Goal: Information Seeking & Learning: Learn about a topic

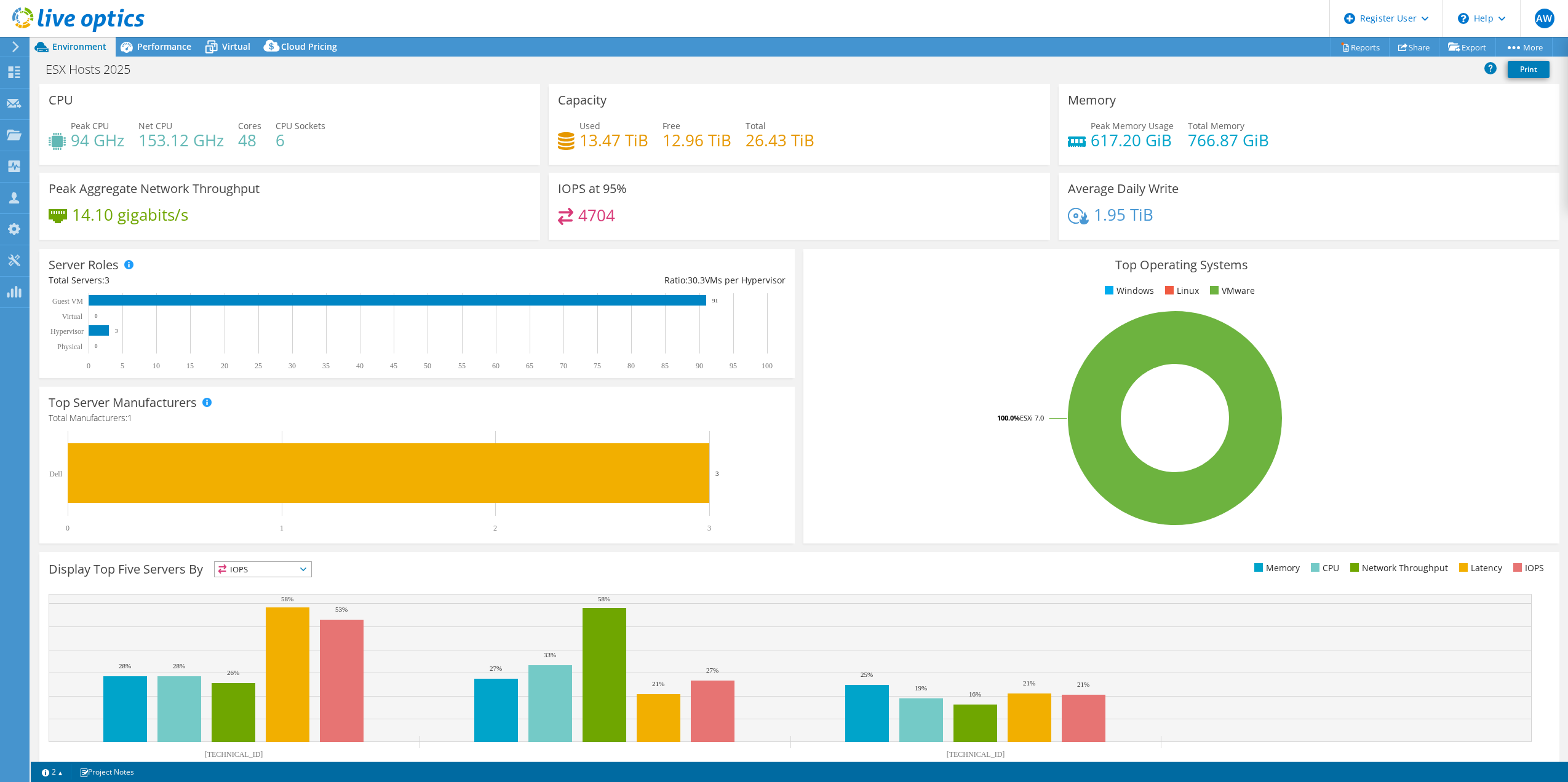
select select "Canada"
select select "USD"
click at [170, 46] on span "Performance" at bounding box center [164, 47] width 54 height 12
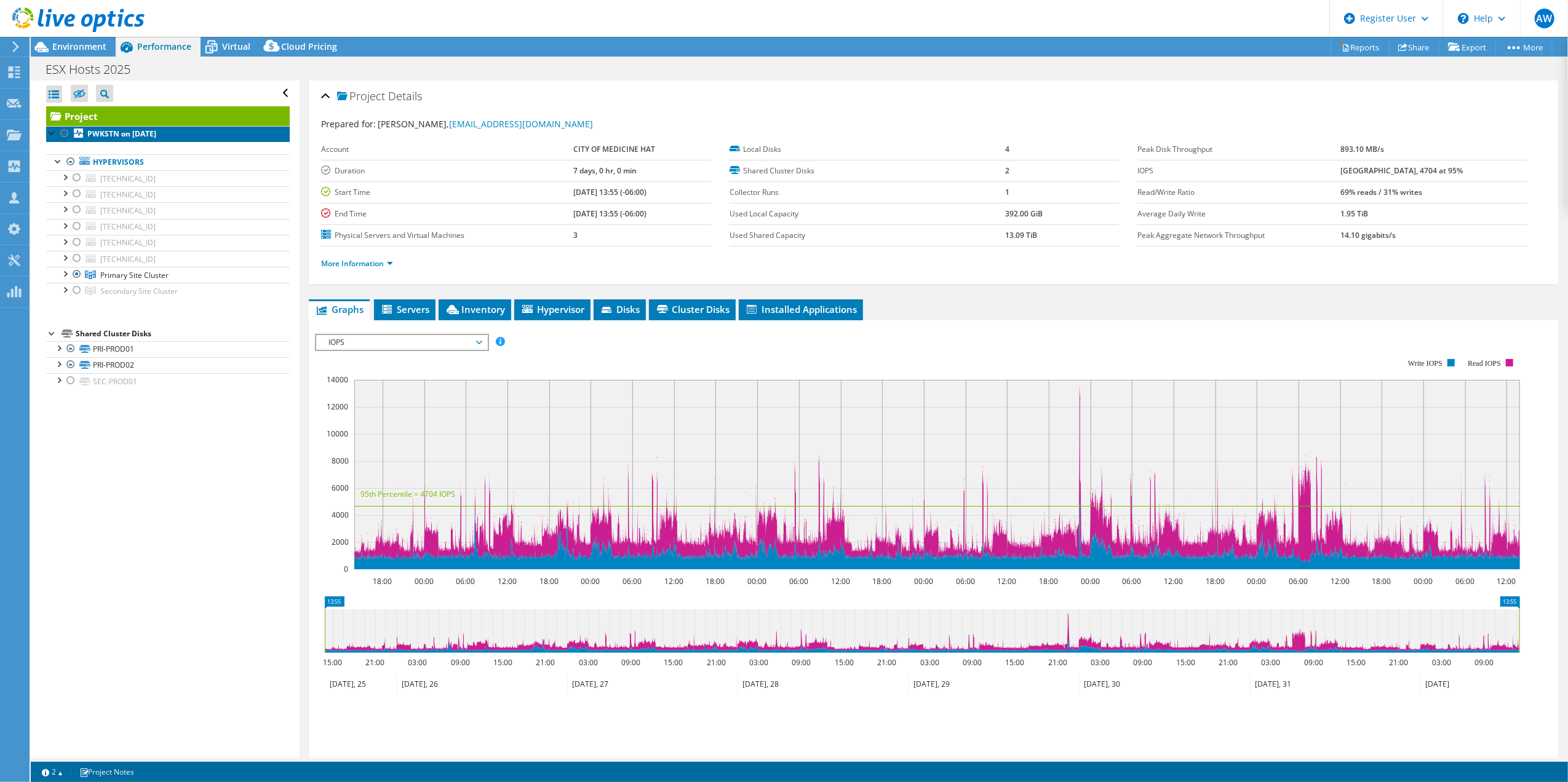
click at [150, 131] on b "PWKSTN on [DATE]" at bounding box center [121, 134] width 69 height 11
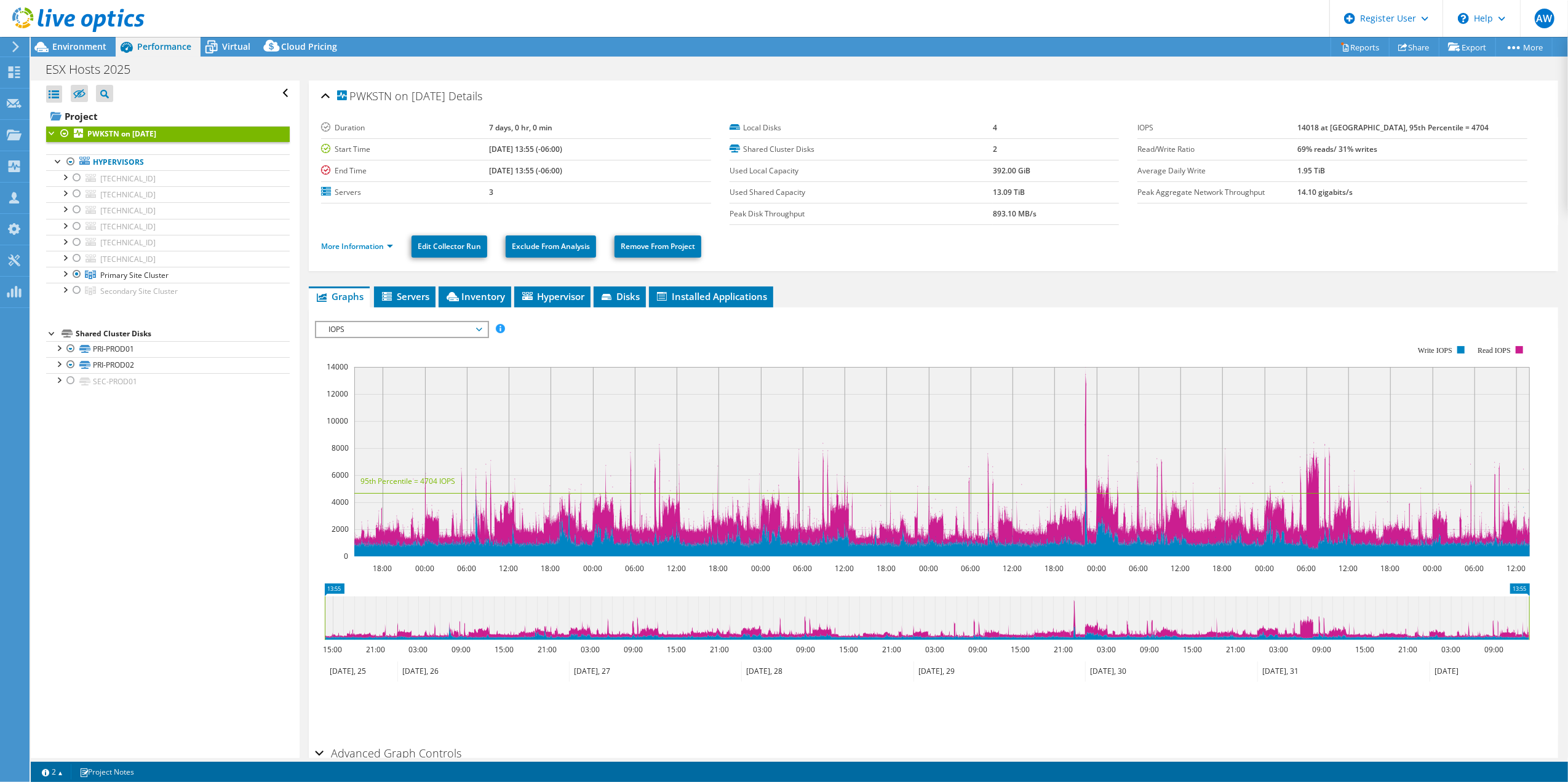
click at [164, 475] on div "Open All Close All Hide Excluded Nodes Project Tree Filter" at bounding box center [165, 419] width 269 height 677
click at [141, 278] on span "Primary Site Cluster" at bounding box center [135, 275] width 68 height 11
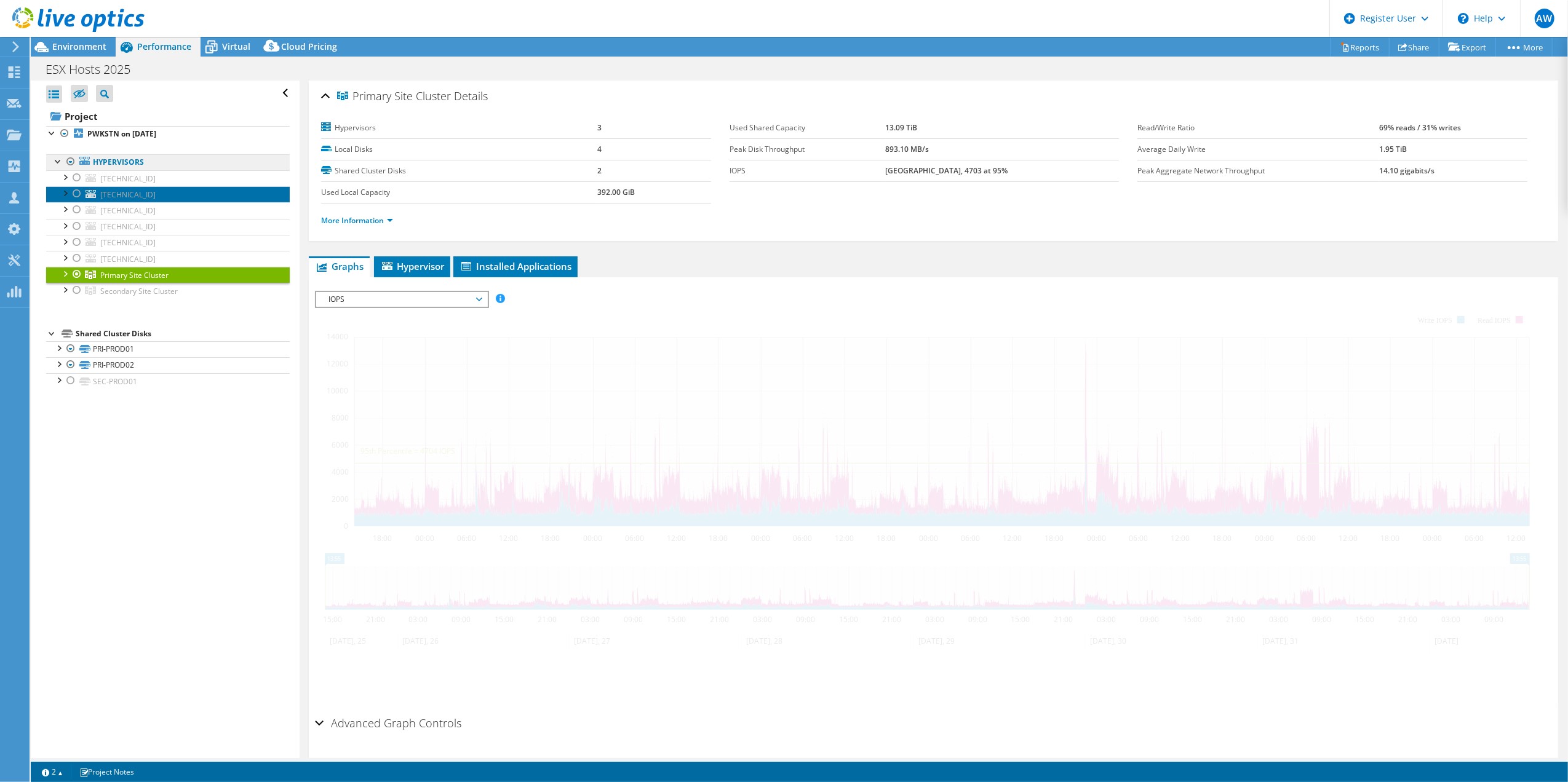
click at [136, 190] on link "10.17.1.17" at bounding box center [167, 194] width 244 height 16
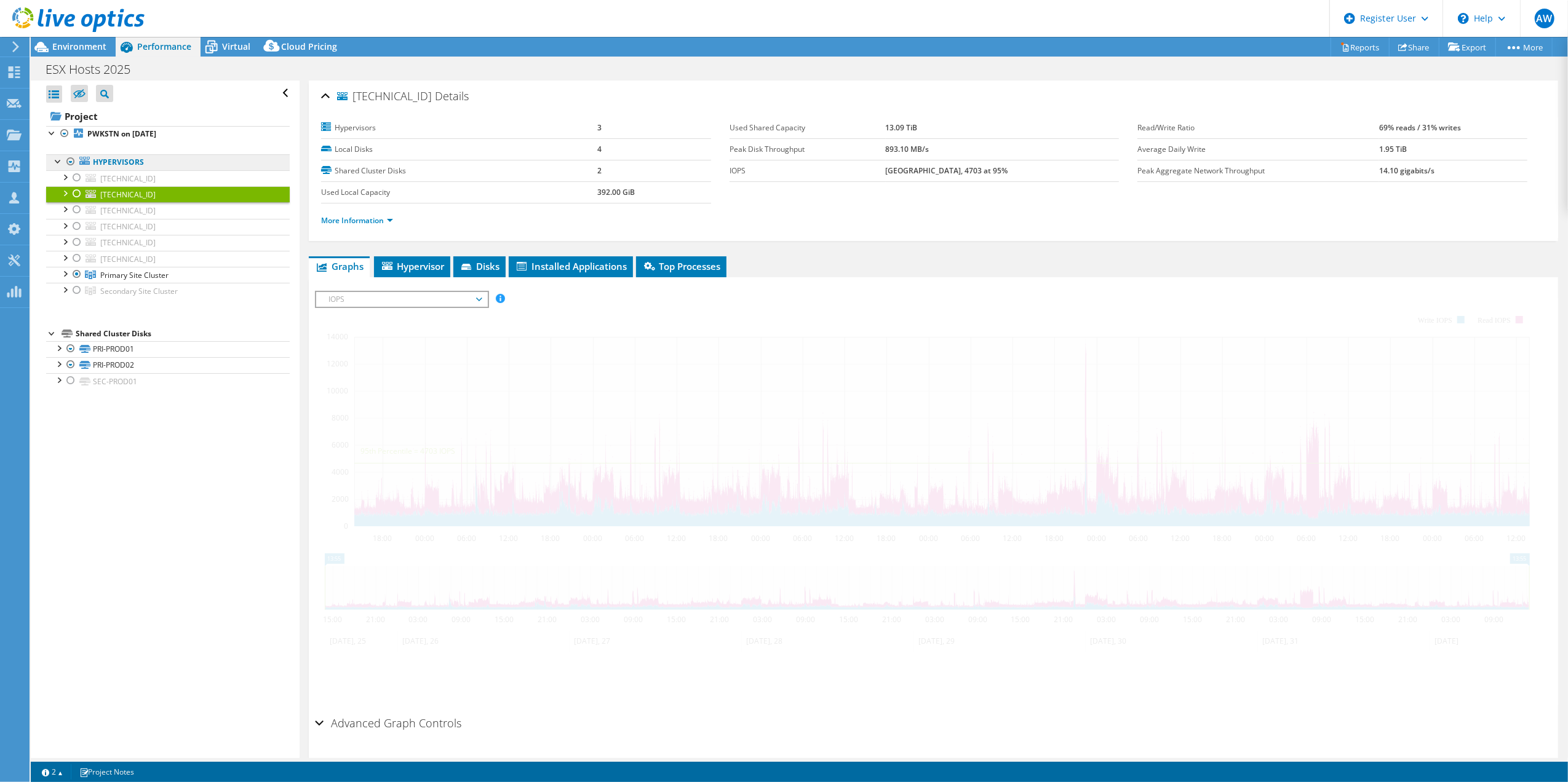
click at [131, 161] on link "Hypervisors" at bounding box center [167, 162] width 244 height 16
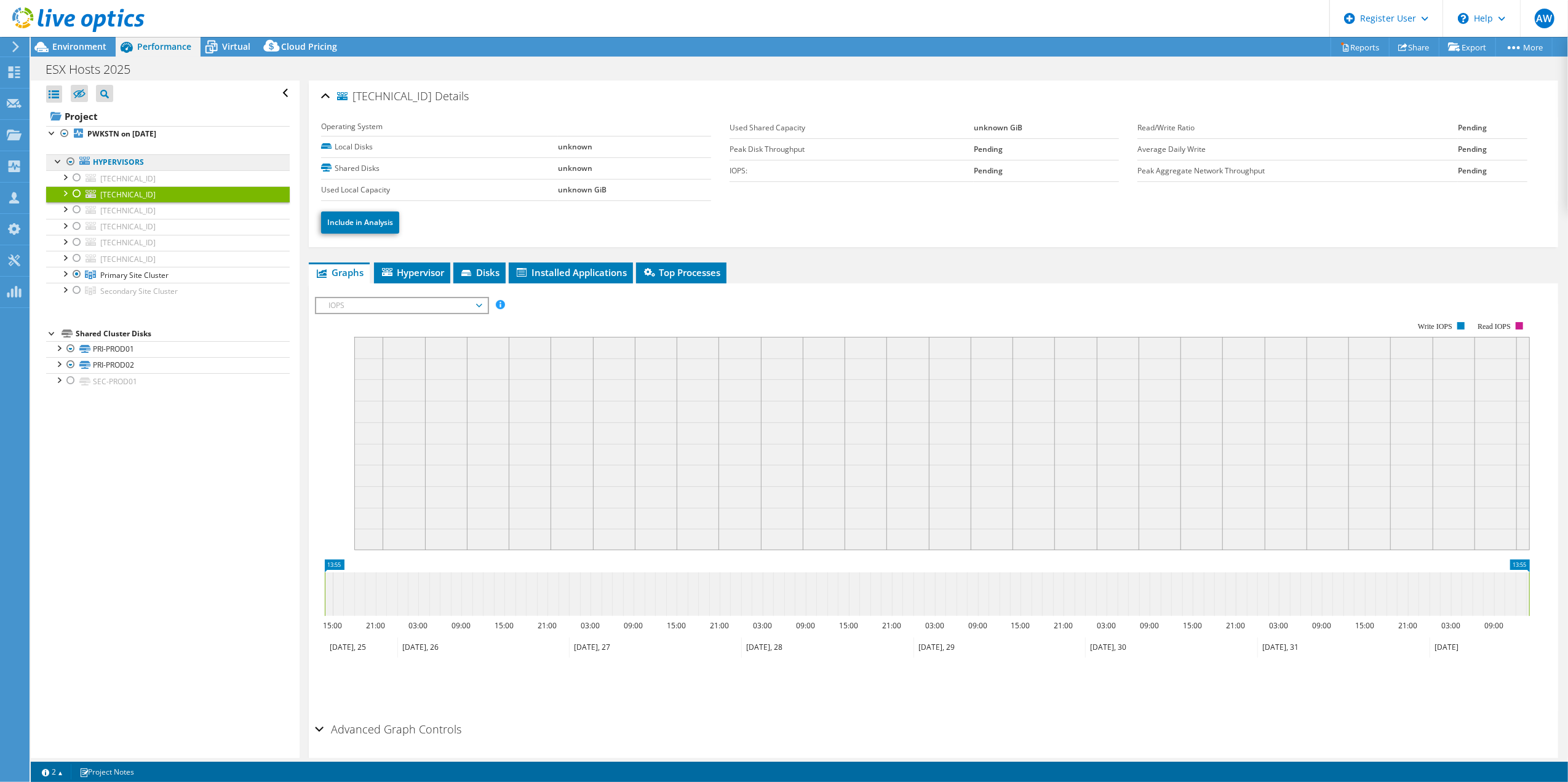
click at [131, 161] on link "Hypervisors" at bounding box center [167, 162] width 244 height 16
click at [134, 133] on b "PWKSTN on [DATE]" at bounding box center [121, 134] width 69 height 11
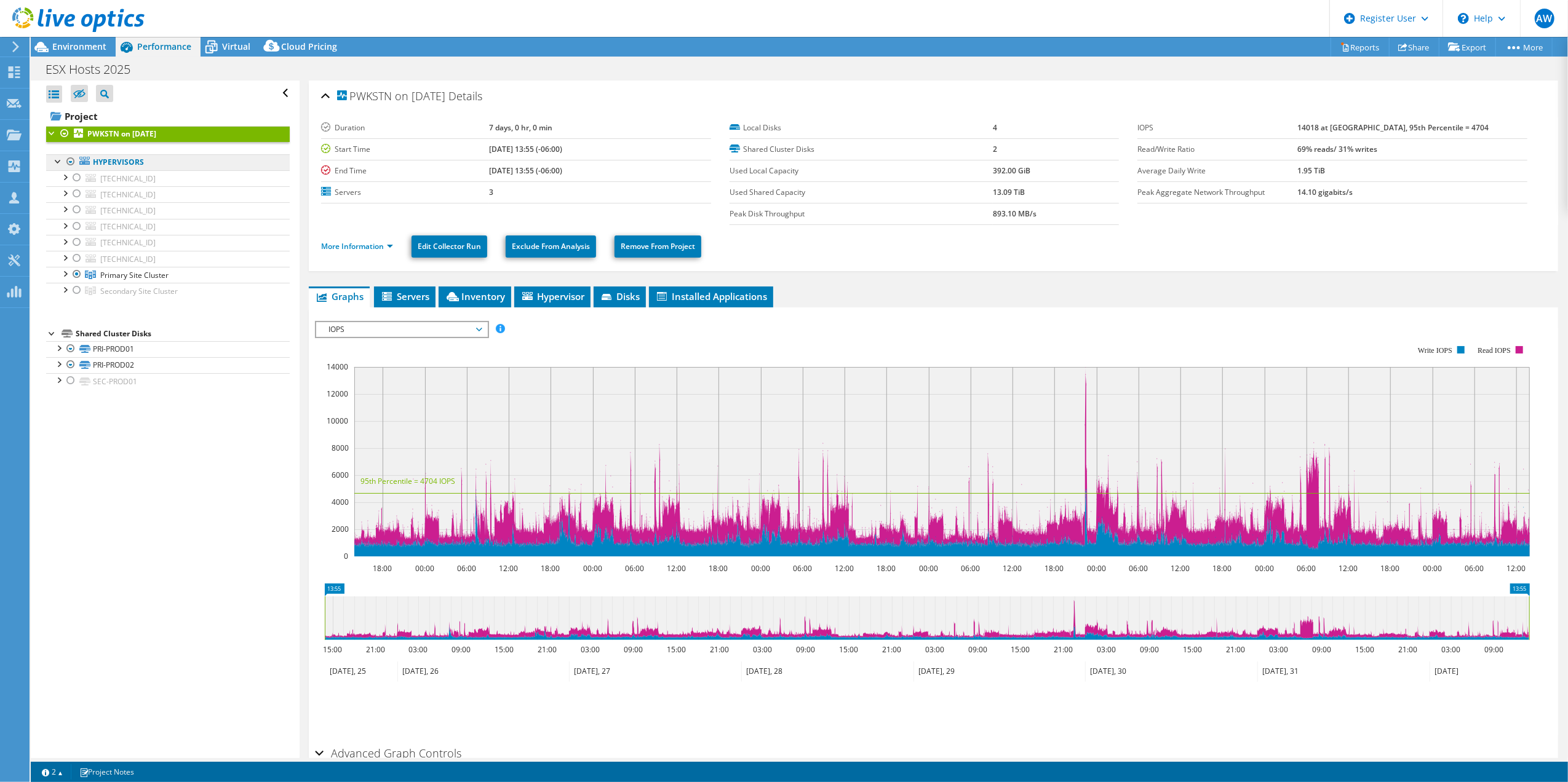
click at [121, 163] on link "Hypervisors" at bounding box center [167, 162] width 244 height 16
click at [123, 240] on span "10.9.6.108" at bounding box center [128, 243] width 56 height 11
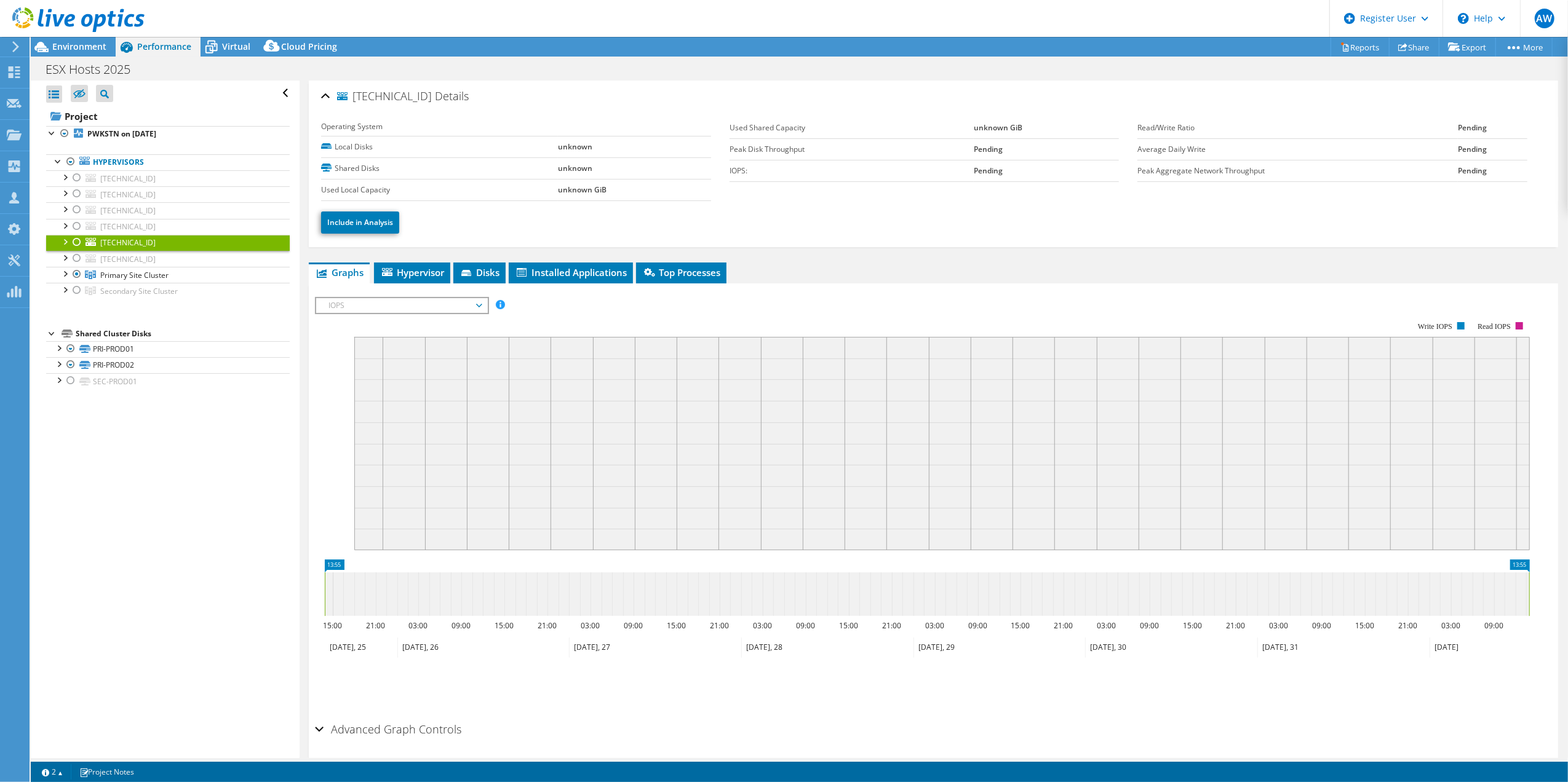
click at [67, 243] on div at bounding box center [64, 241] width 12 height 12
click at [126, 243] on span "10.9.6.108" at bounding box center [128, 243] width 56 height 11
click at [431, 271] on span "Hypervisor" at bounding box center [412, 272] width 64 height 12
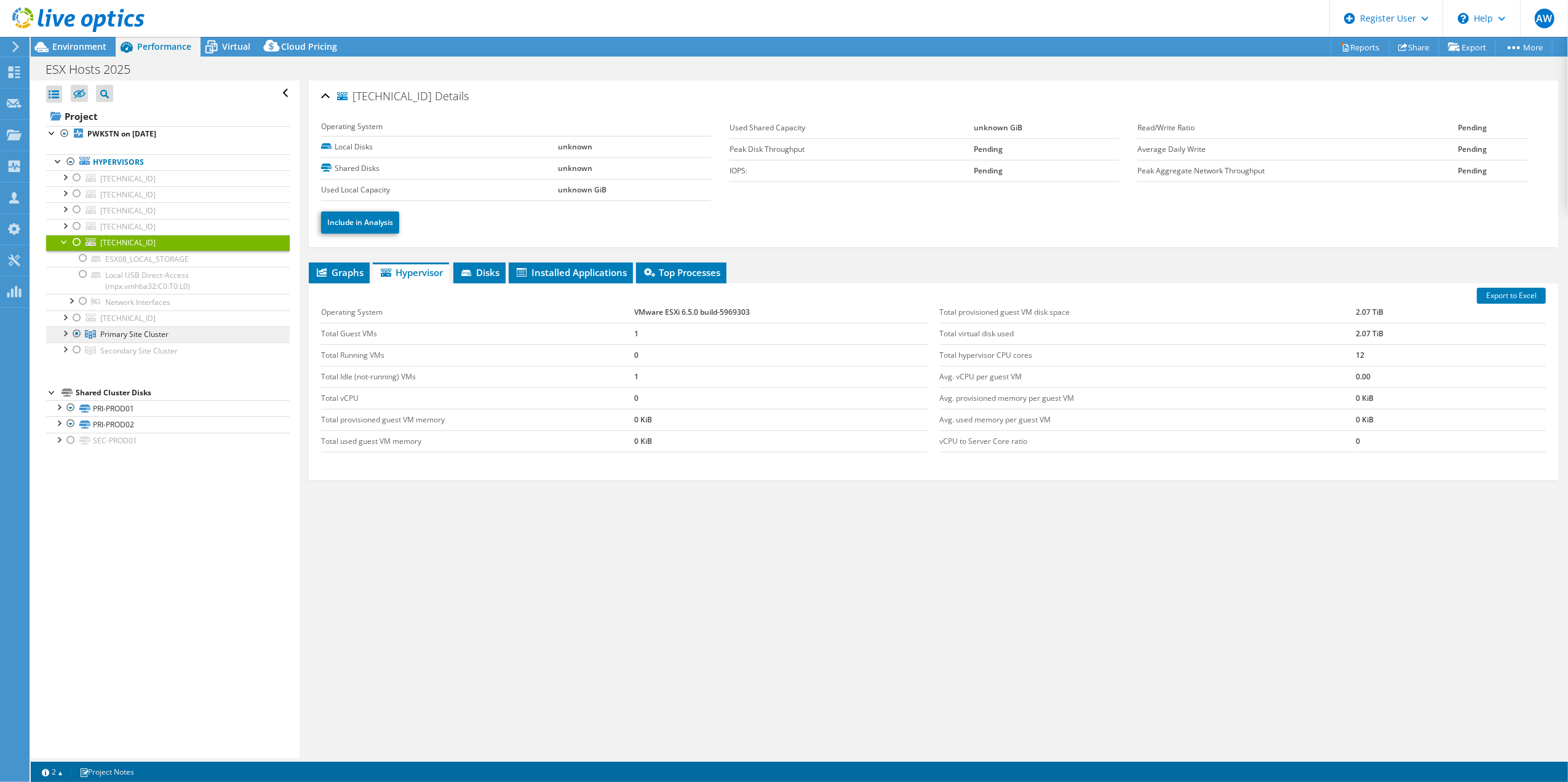
click at [141, 336] on span "Primary Site Cluster" at bounding box center [135, 334] width 68 height 11
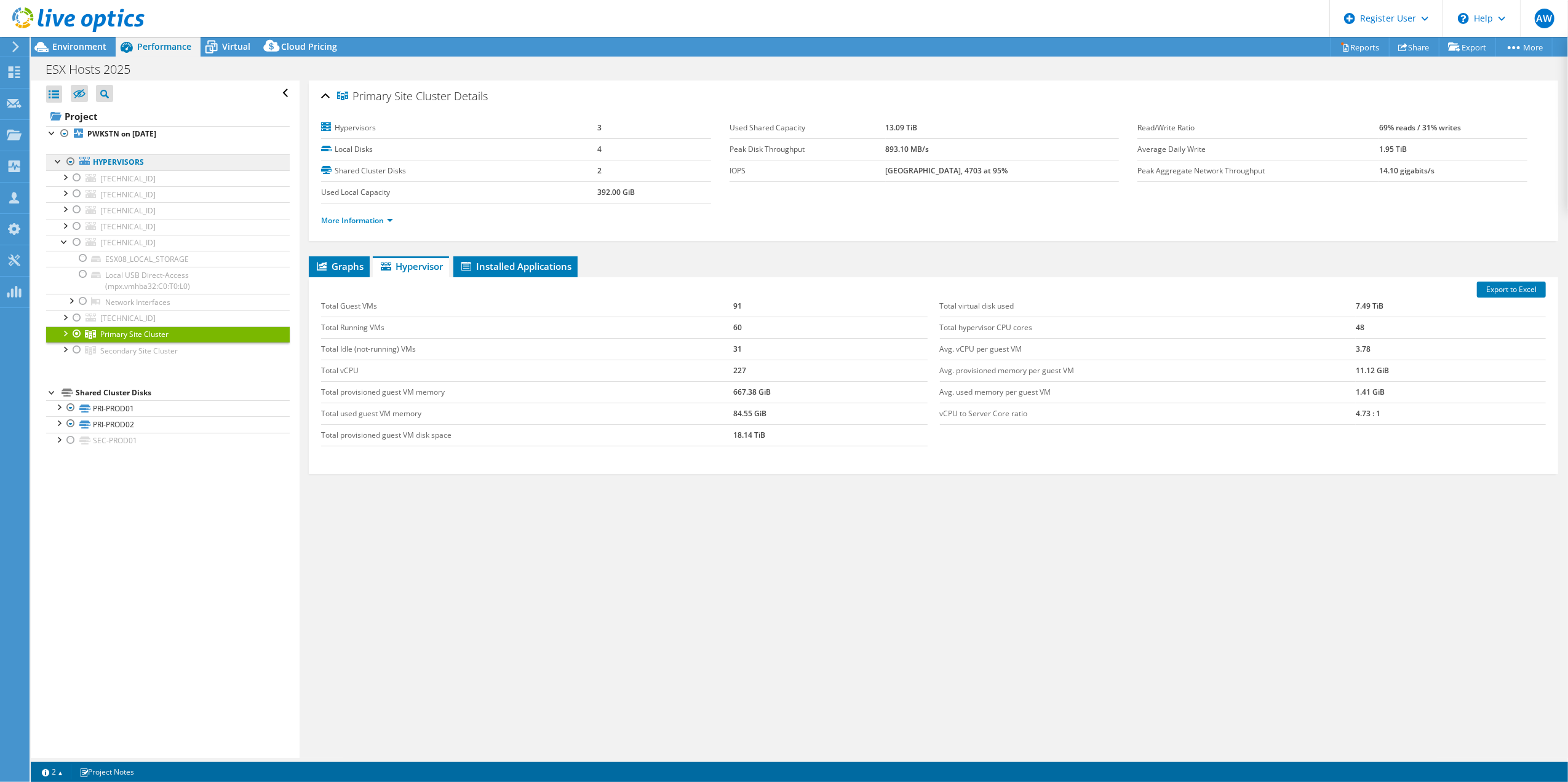
click at [126, 165] on link "Hypervisors" at bounding box center [167, 162] width 244 height 16
click at [121, 321] on span "10.29.6.21" at bounding box center [128, 318] width 56 height 11
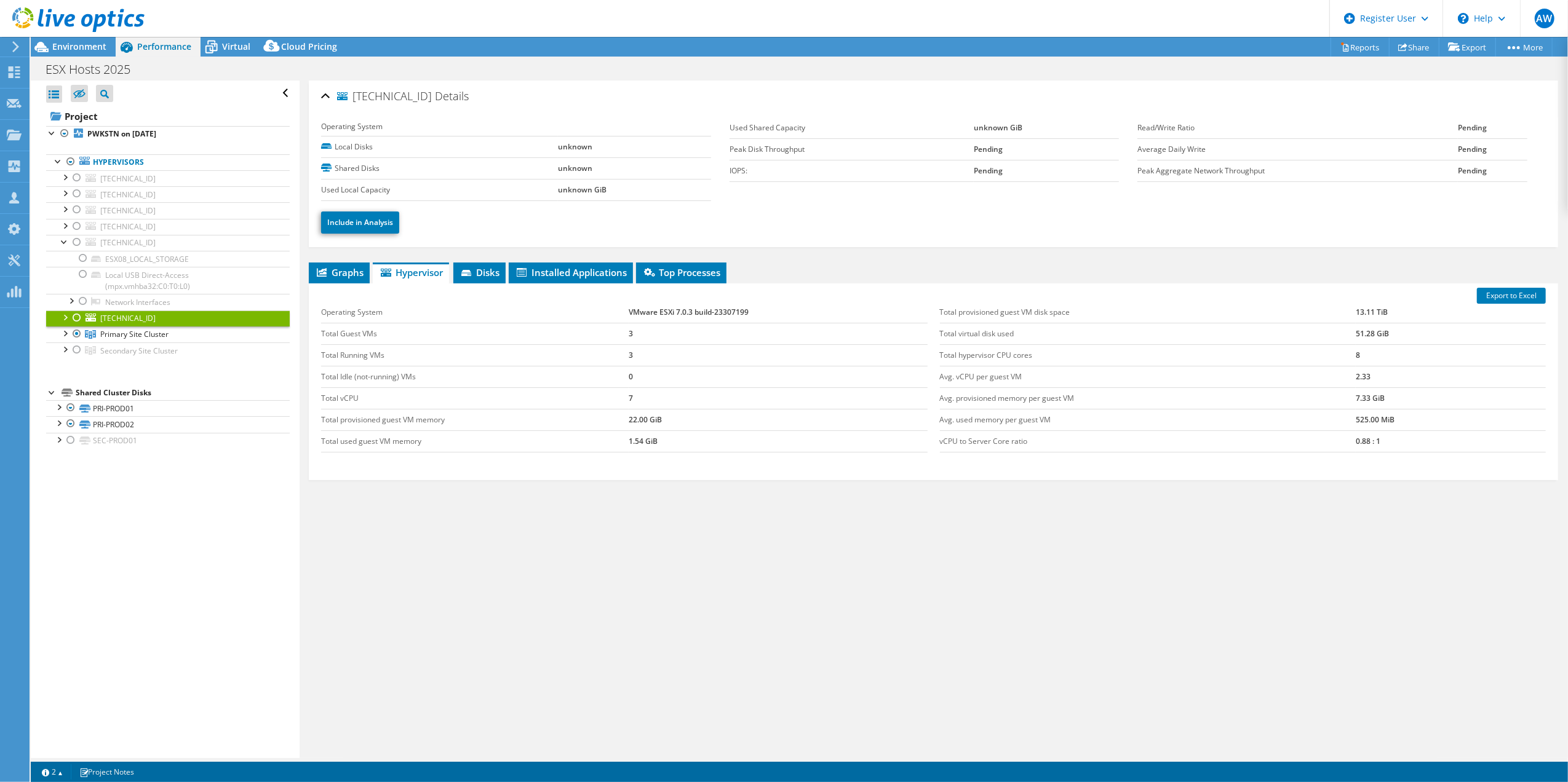
click at [62, 321] on div at bounding box center [64, 317] width 12 height 12
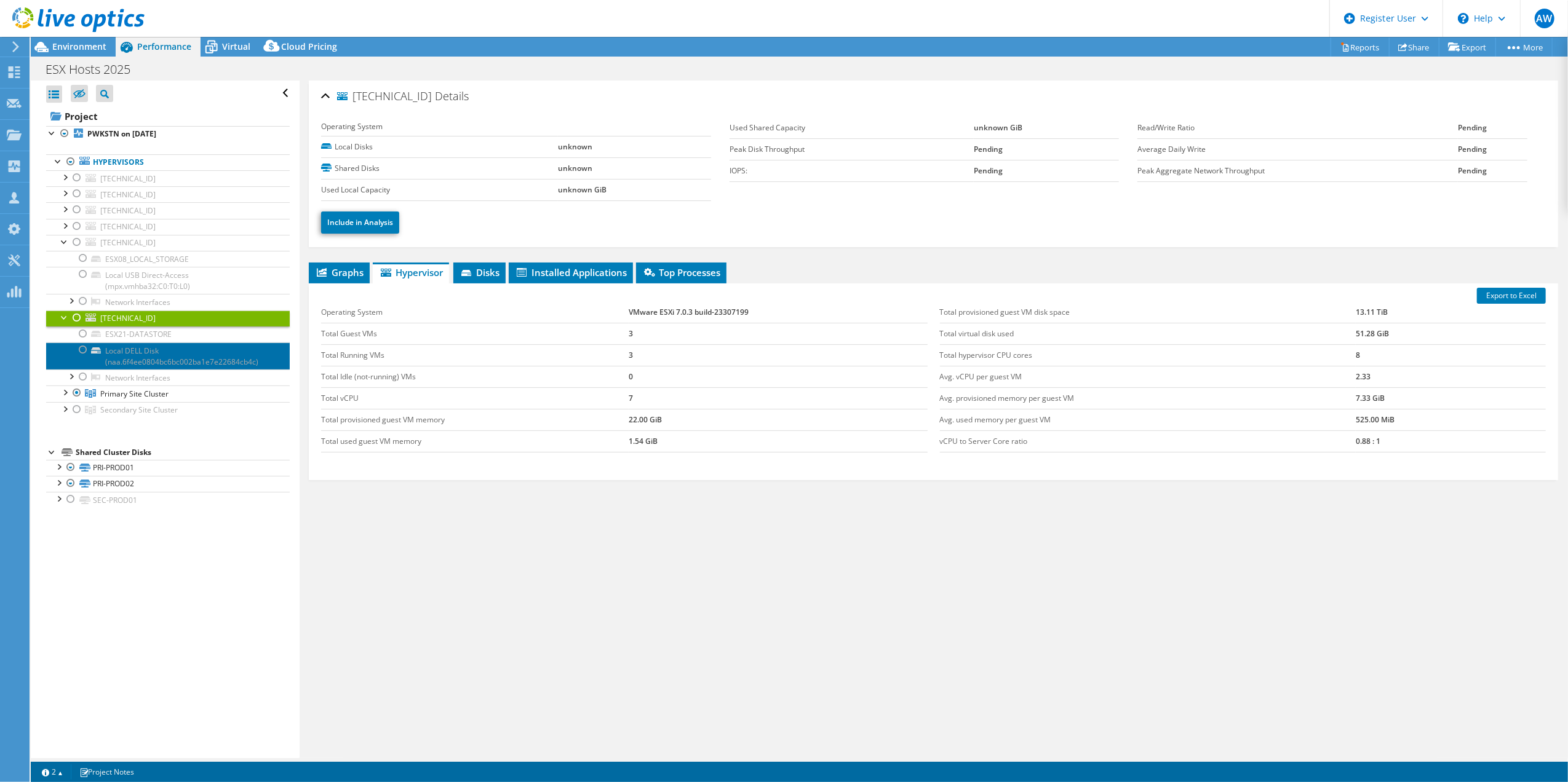
click at [129, 353] on link "Local DELL Disk (naa.6f4ee0804bc6bc002ba1e7e22684cb4c)" at bounding box center [167, 356] width 244 height 27
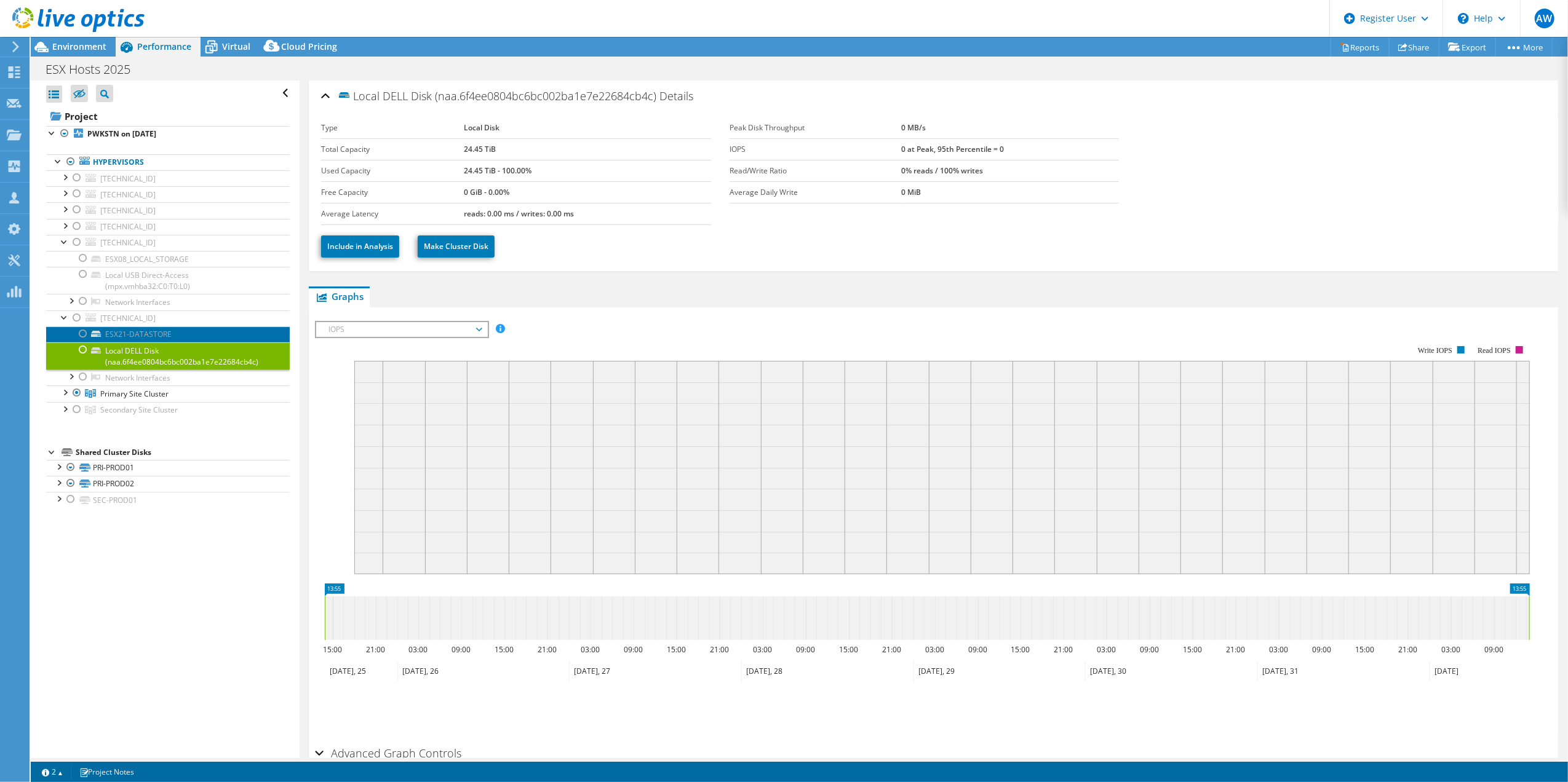
click at [131, 336] on link "ESX21-DATASTORE" at bounding box center [167, 334] width 244 height 16
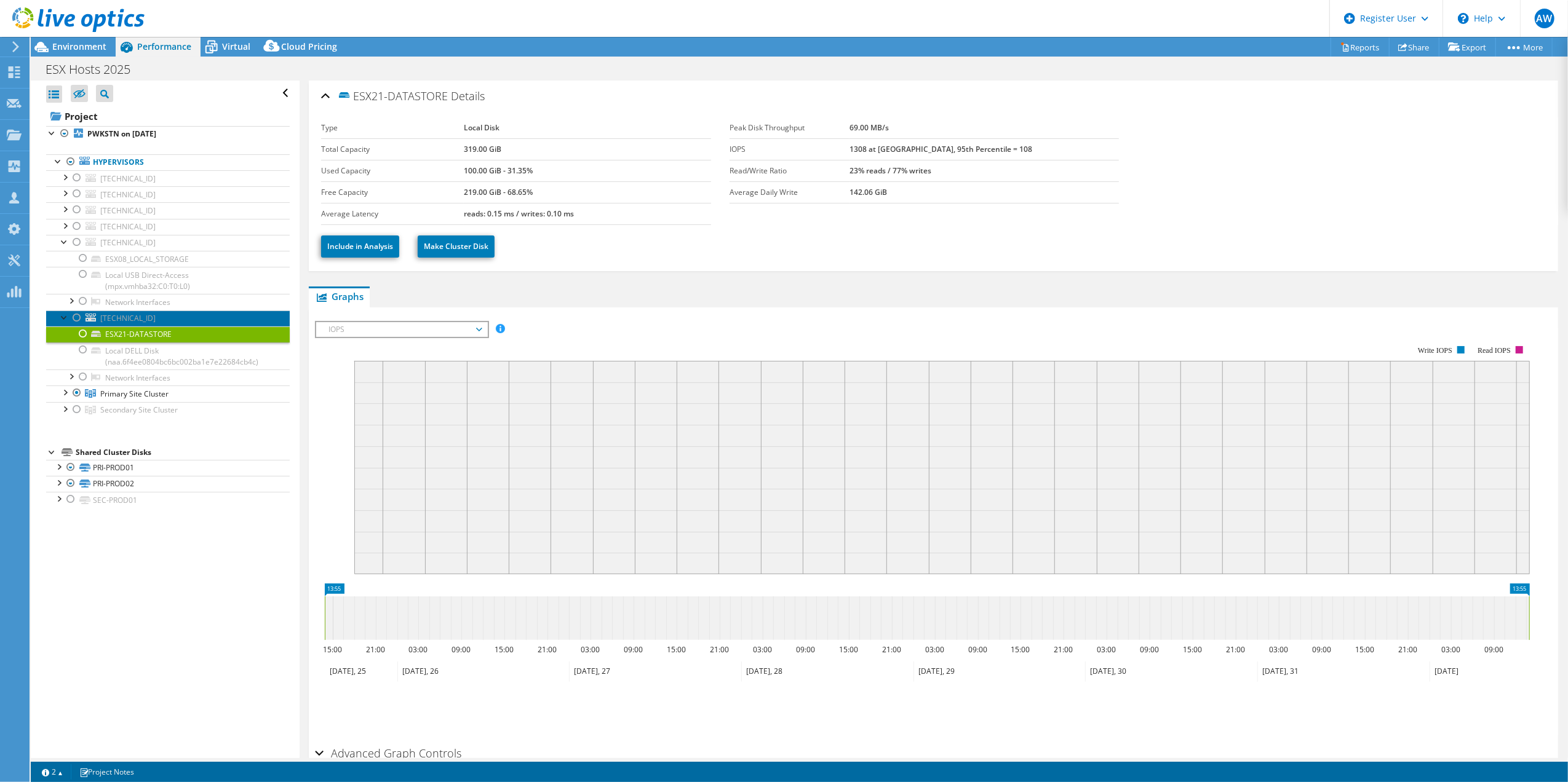
click at [124, 321] on span "10.29.6.21" at bounding box center [128, 318] width 56 height 11
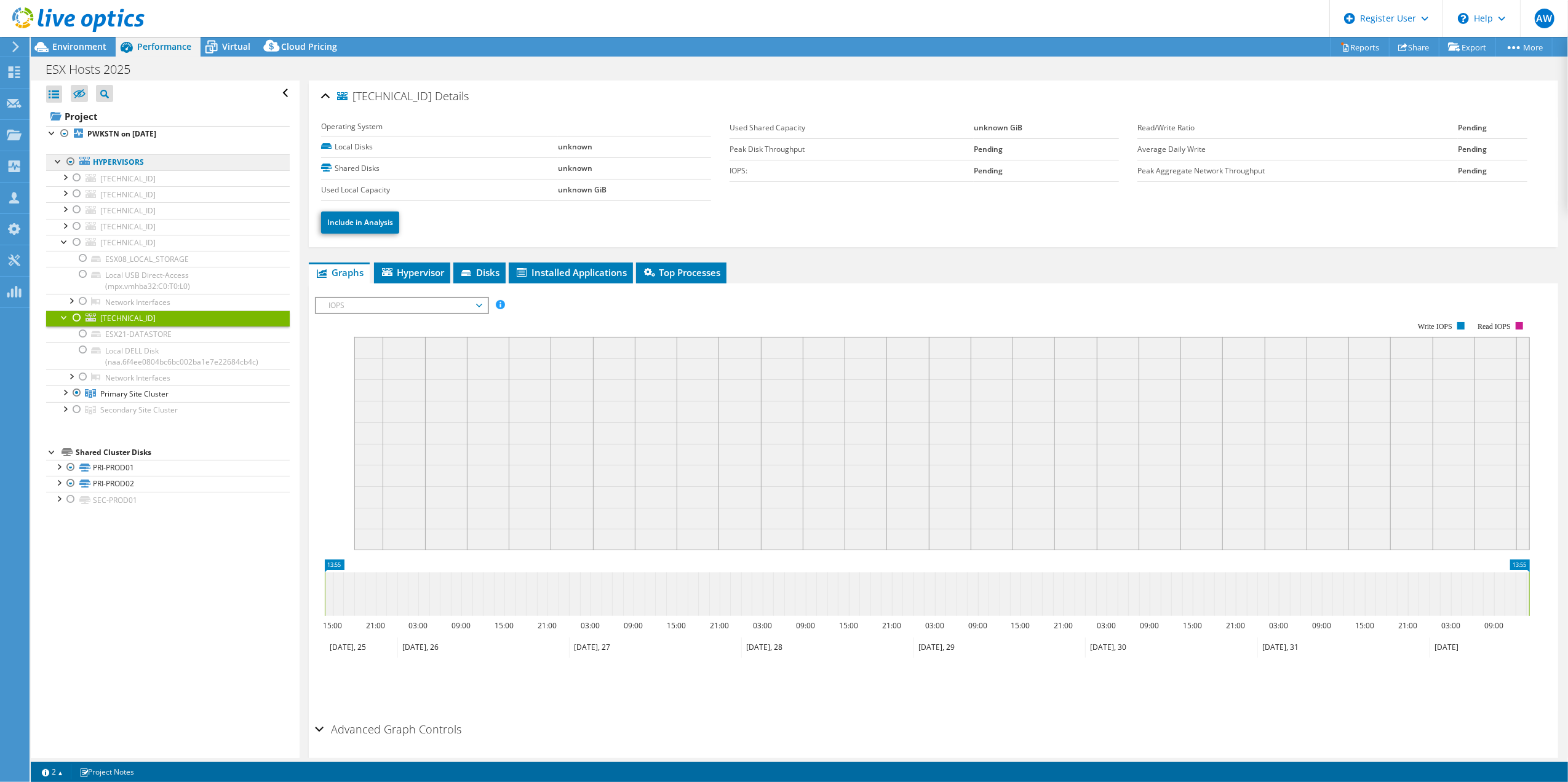
click at [124, 160] on link "Hypervisors" at bounding box center [167, 162] width 244 height 16
click at [120, 136] on b "PWKSTN on [DATE]" at bounding box center [121, 134] width 69 height 11
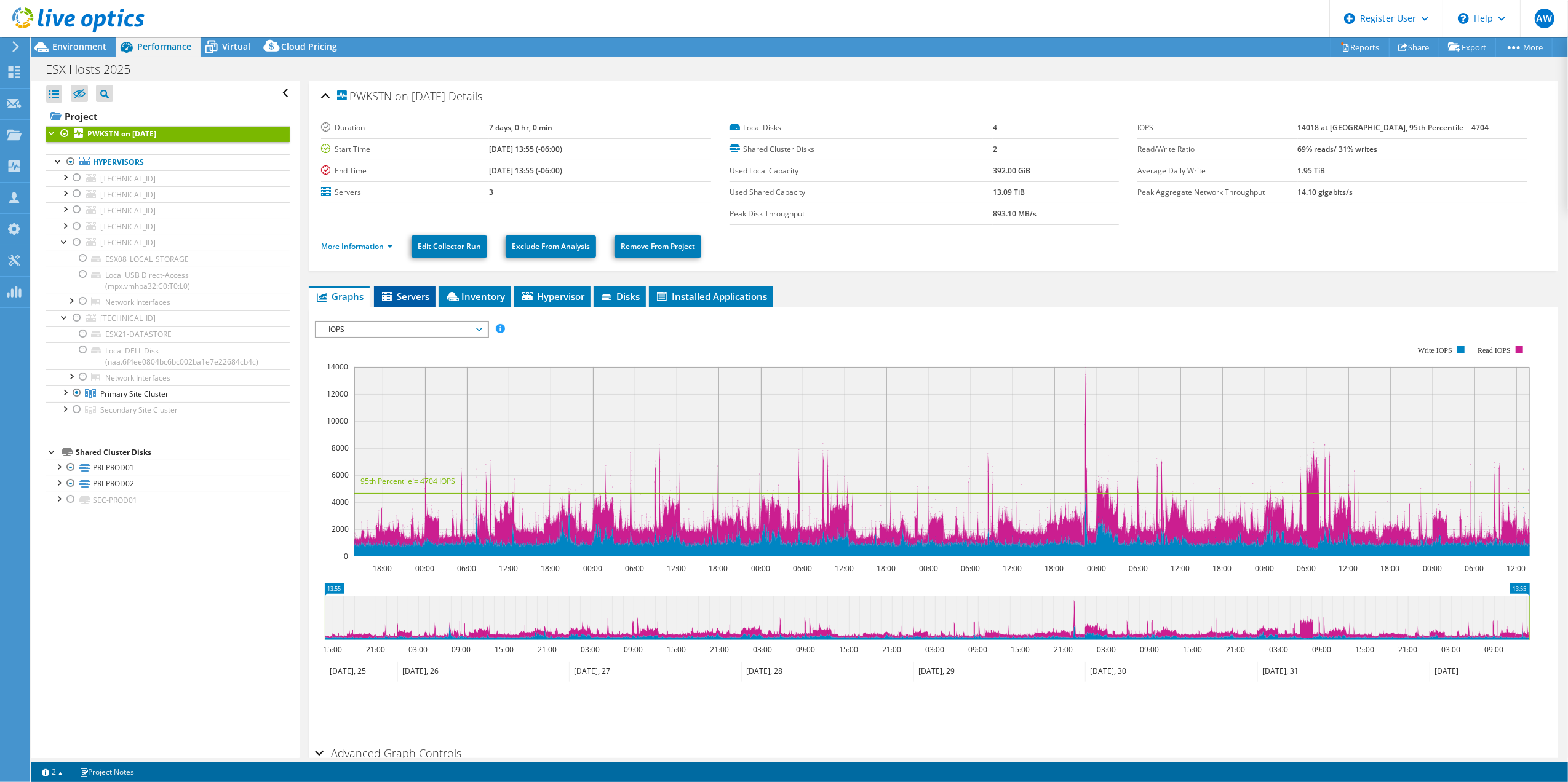
click at [407, 297] on span "Servers" at bounding box center [404, 296] width 49 height 12
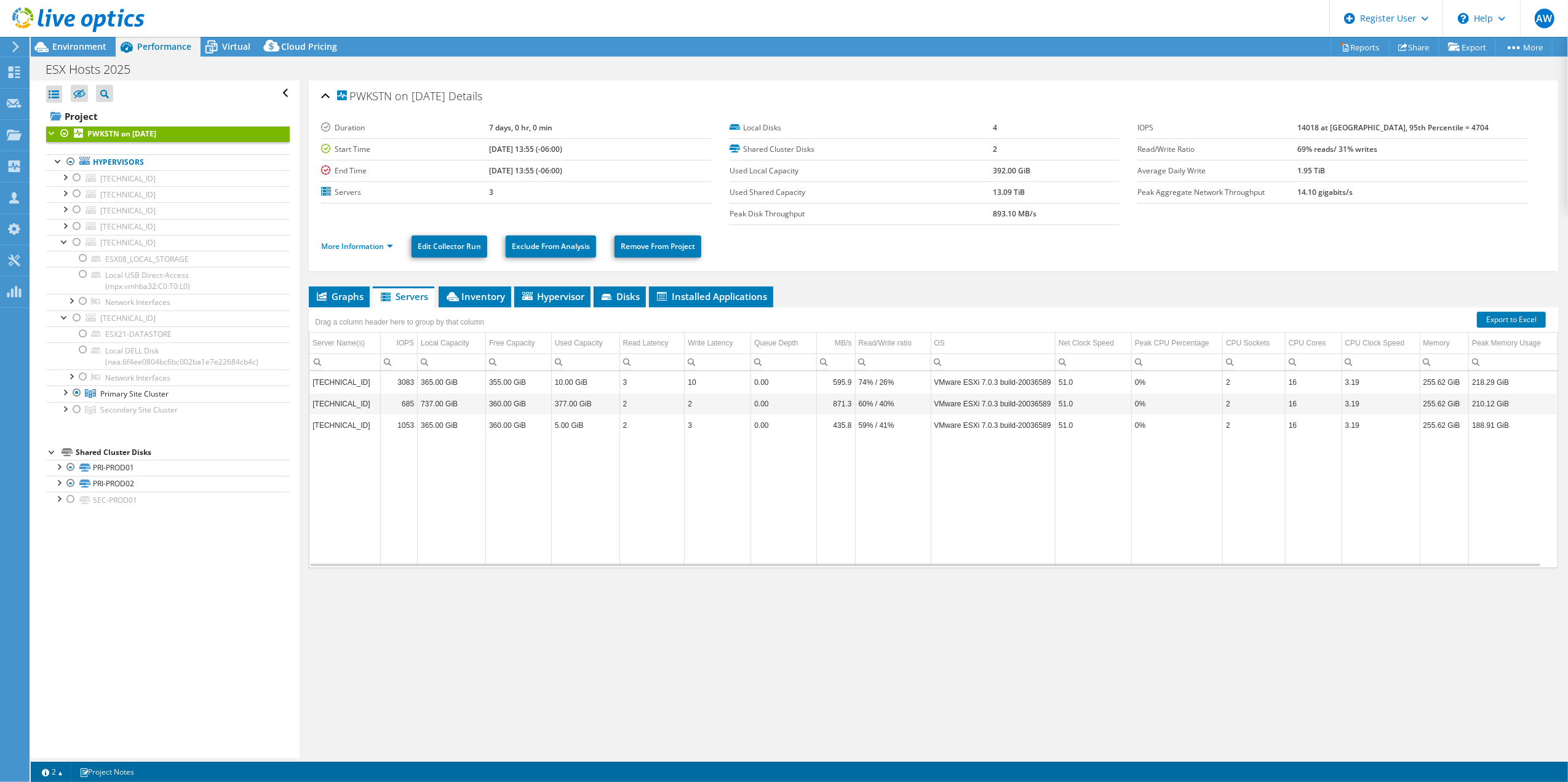
click at [812, 254] on ul "More Information Edit Collector Run Exclude From Analysis Remove From Project" at bounding box center [933, 245] width 1225 height 25
click at [475, 296] on span "Inventory" at bounding box center [475, 296] width 61 height 12
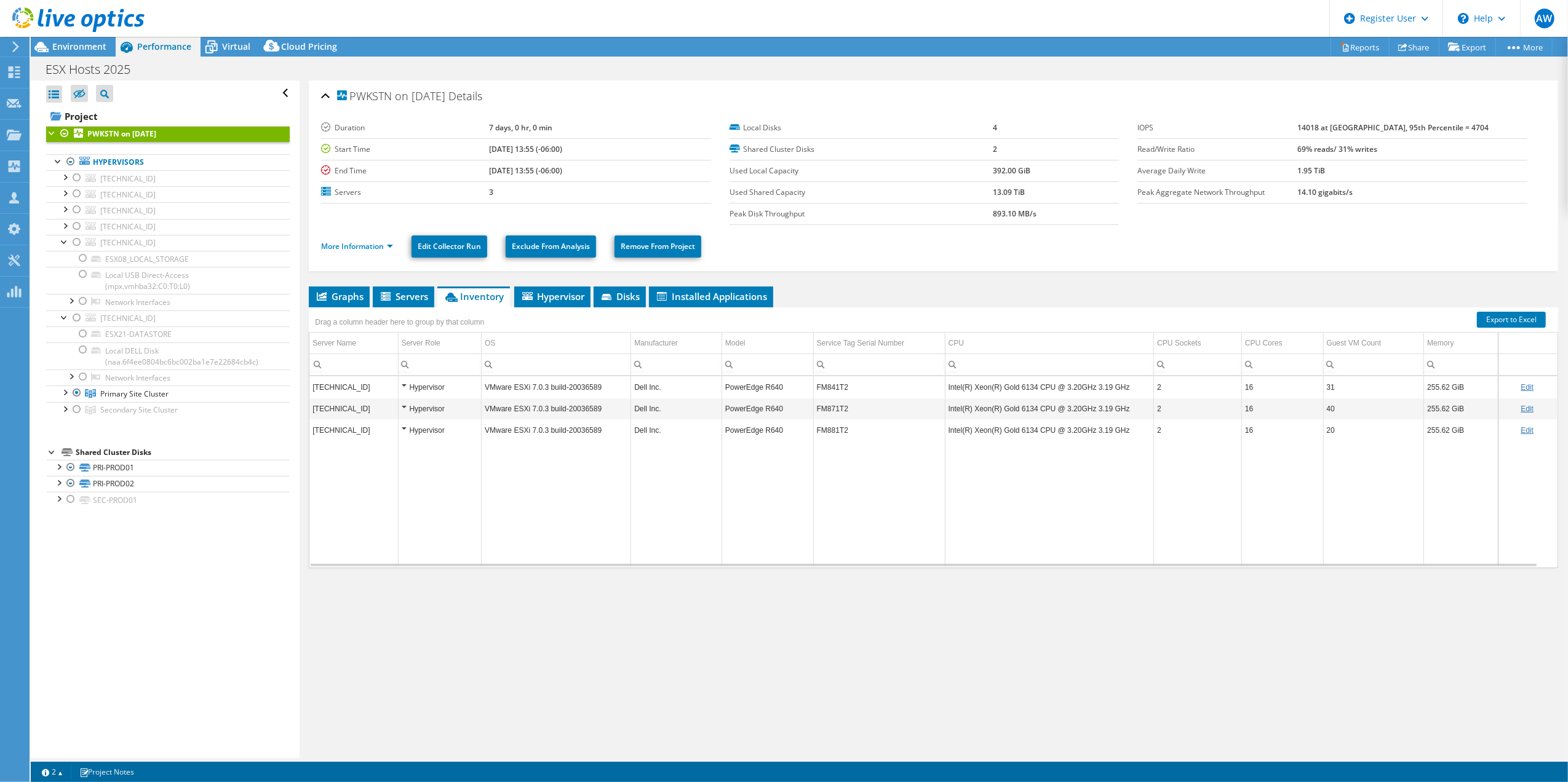
click at [513, 36] on header "AW Dell User Adrian Warrington Adrian.Warrington@dell.com Dell My Profile Log O…" at bounding box center [784, 18] width 1568 height 37
click at [139, 133] on b "PWKSTN on [DATE]" at bounding box center [121, 134] width 69 height 11
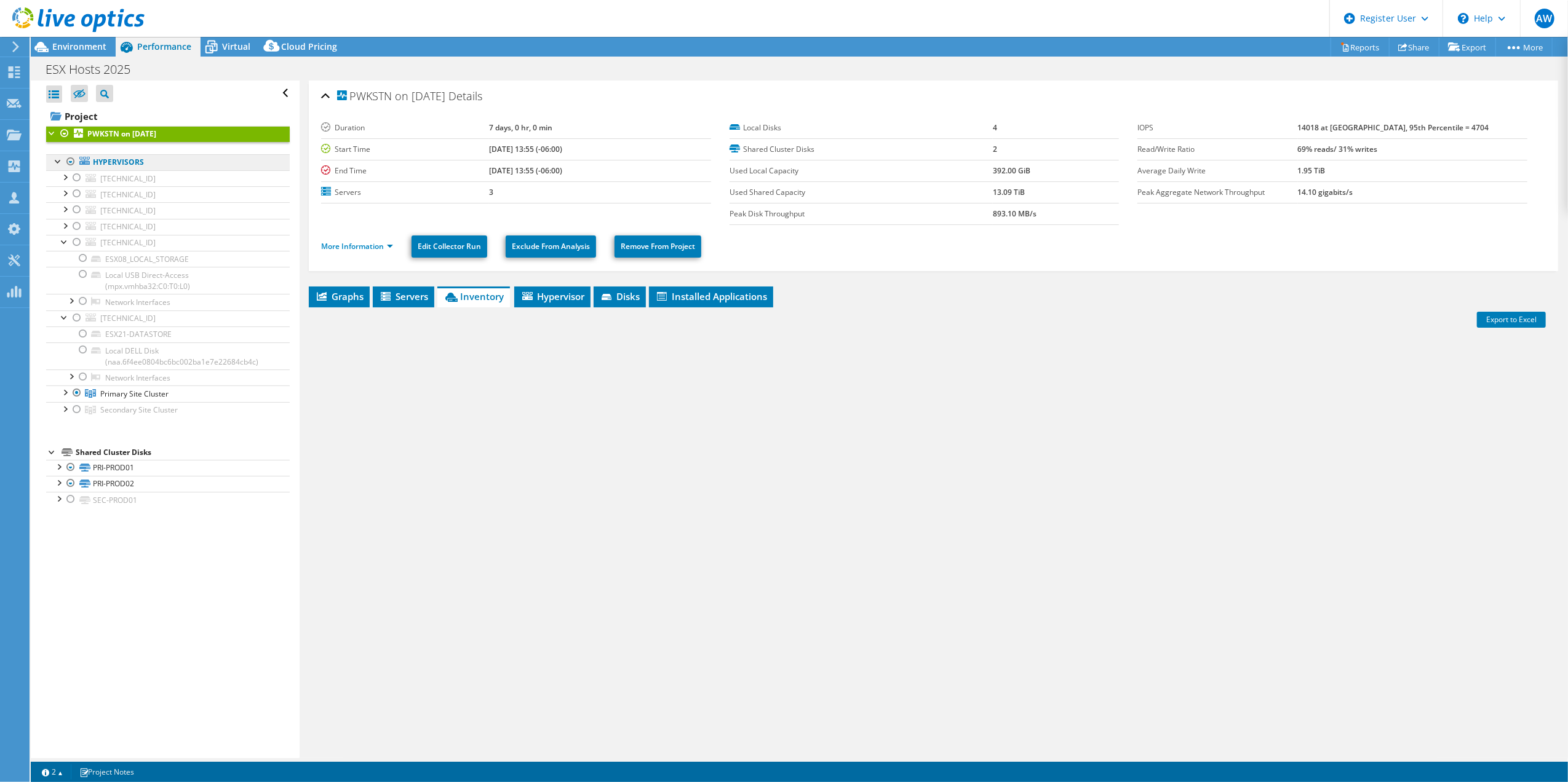
click at [121, 161] on link "Hypervisors" at bounding box center [167, 162] width 244 height 16
click at [121, 164] on link "Hypervisors" at bounding box center [167, 162] width 244 height 16
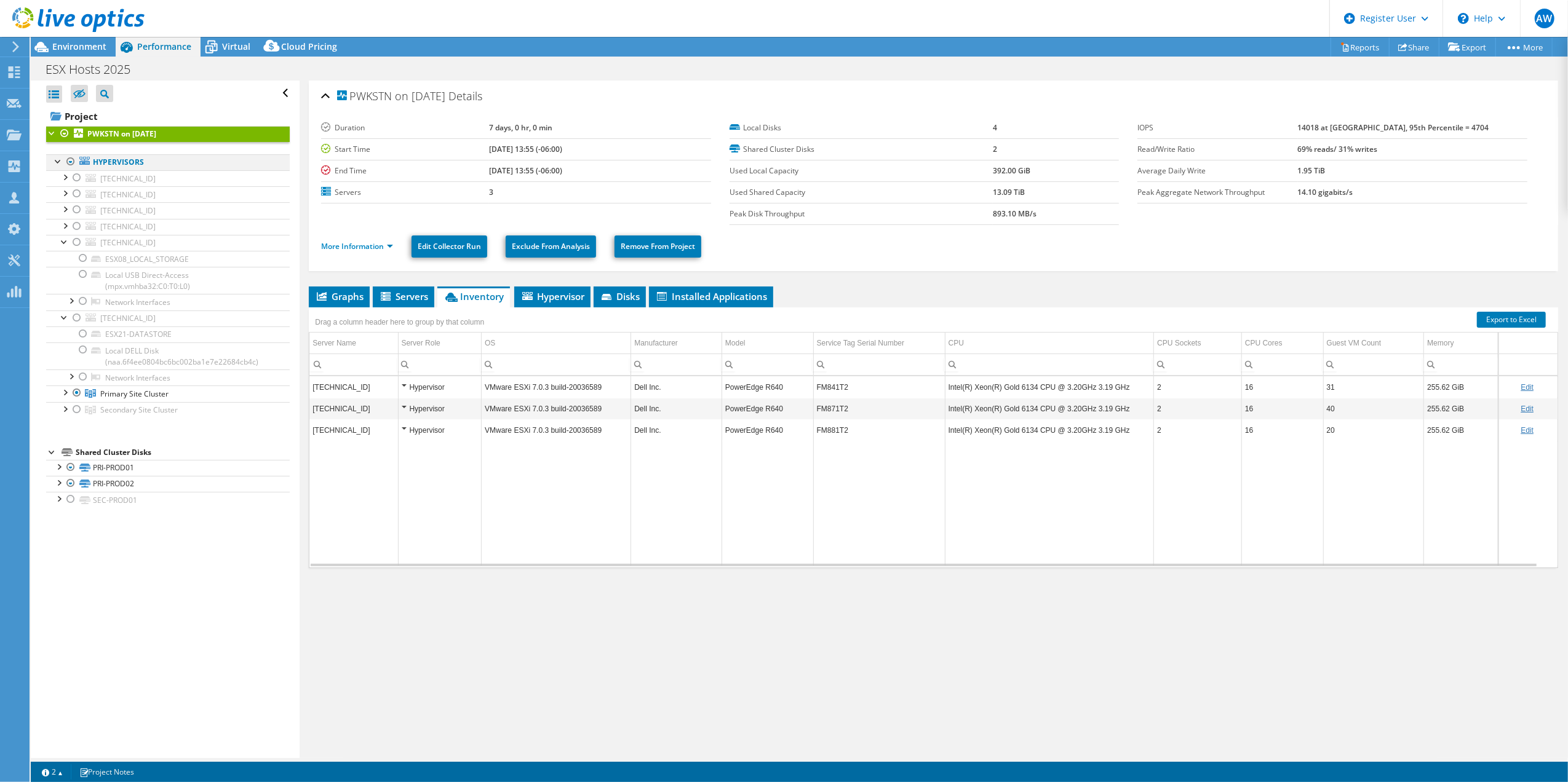
click at [59, 162] on div at bounding box center [58, 160] width 12 height 12
click at [119, 209] on span "10.29.6.20" at bounding box center [128, 210] width 56 height 11
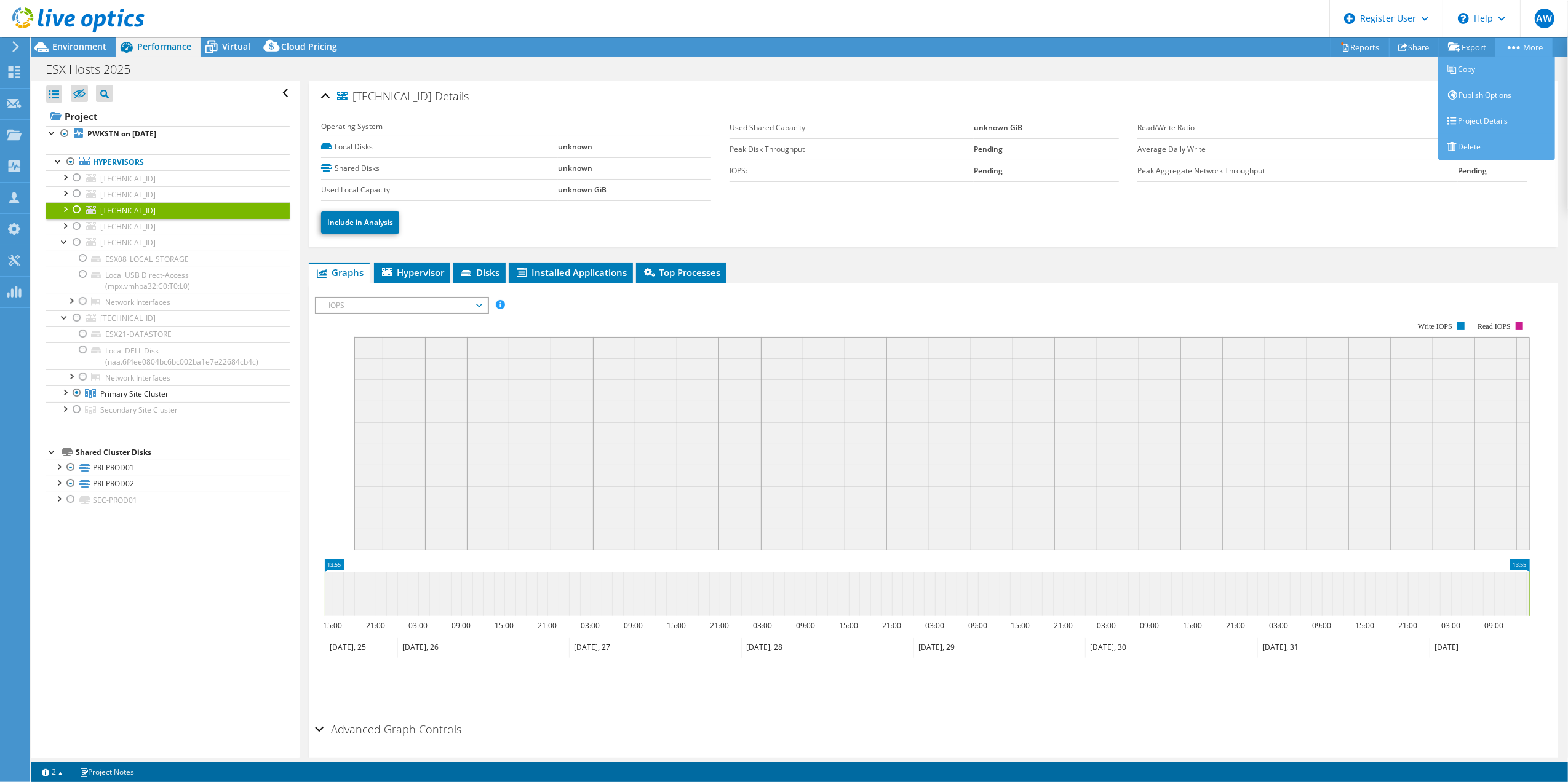
click at [1536, 50] on link "More" at bounding box center [1524, 47] width 57 height 19
click at [1201, 87] on div "10.29.6.20 Details" at bounding box center [933, 97] width 1225 height 27
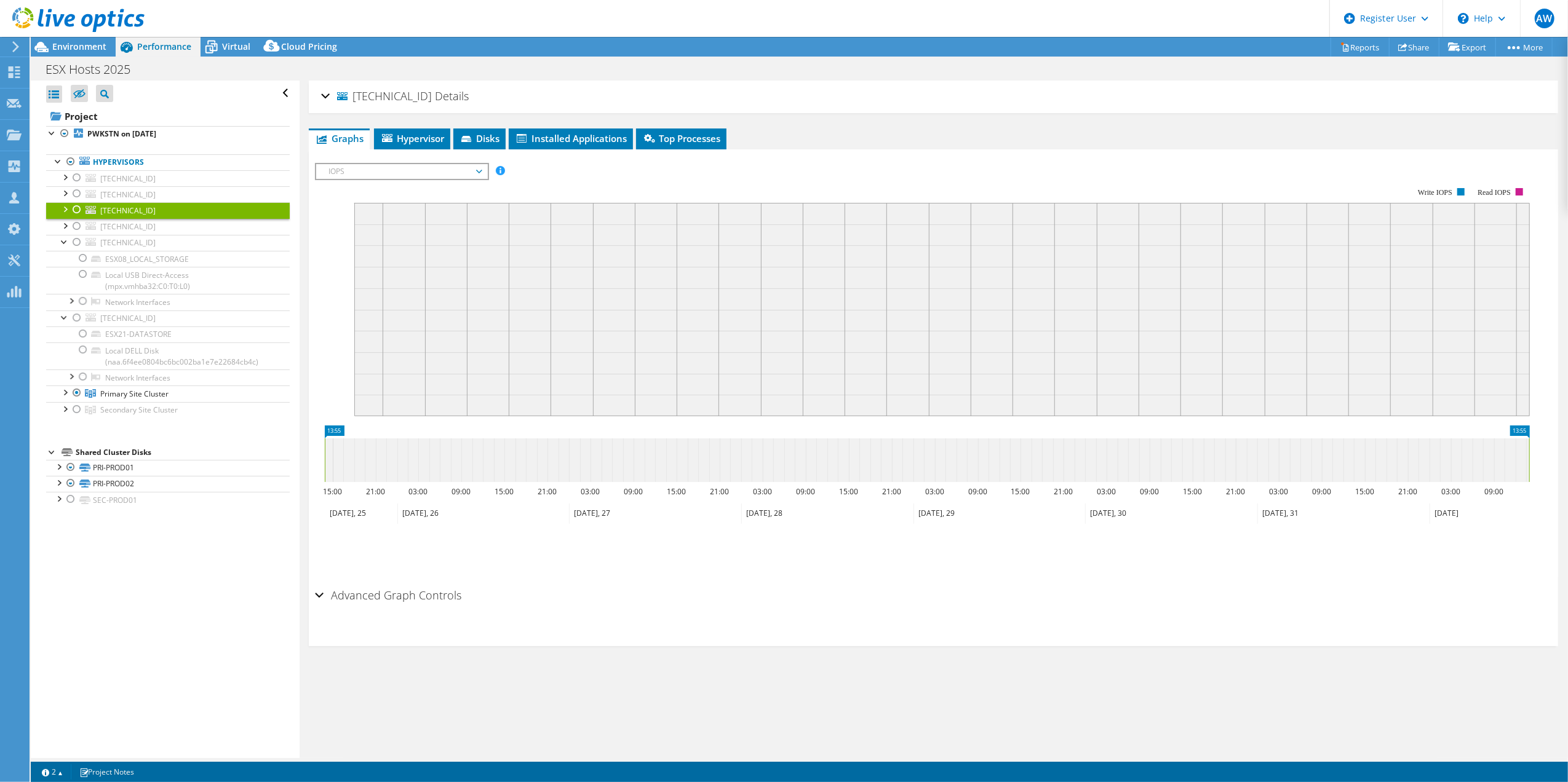
click at [141, 214] on link "10.29.6.20" at bounding box center [167, 209] width 244 height 16
click at [126, 224] on span "10.29.6.22" at bounding box center [128, 226] width 56 height 11
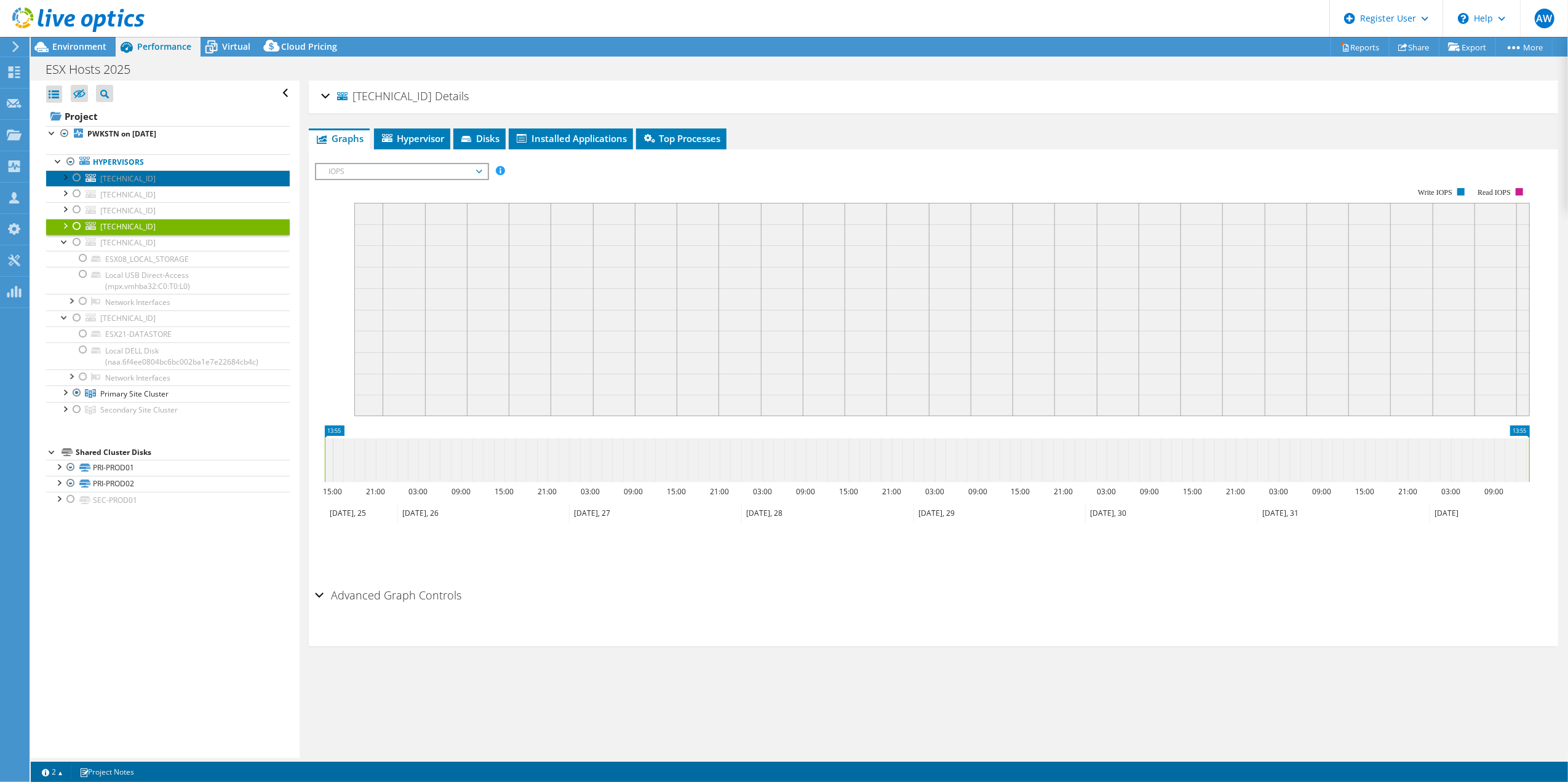
click at [120, 177] on span "10.17.1.16" at bounding box center [128, 179] width 56 height 11
click at [123, 160] on link "Hypervisors" at bounding box center [167, 162] width 244 height 16
click at [323, 96] on div "10.17.1.16 Details" at bounding box center [933, 97] width 1225 height 27
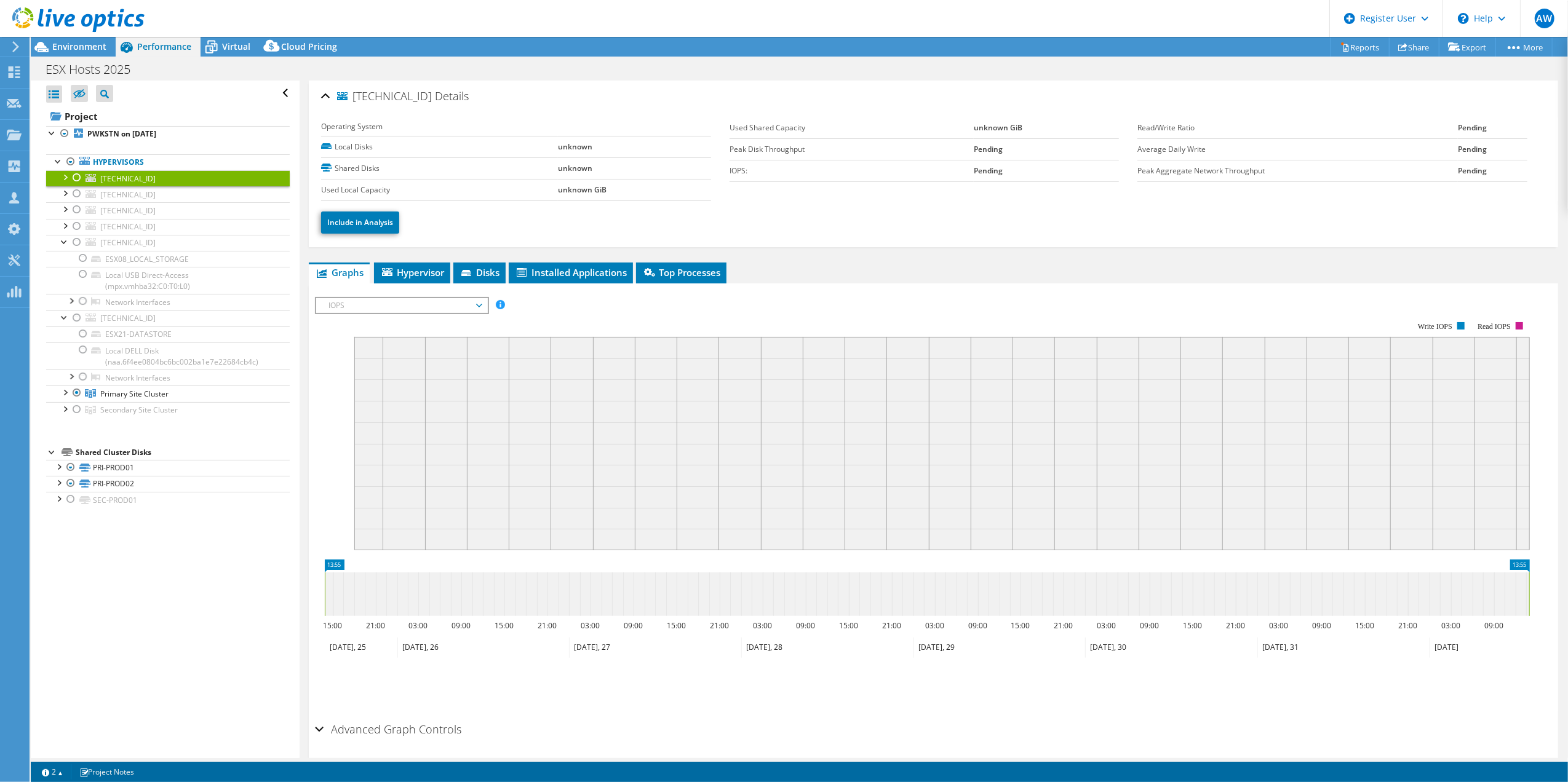
click at [269, 94] on div "Open All Close All Hide Excluded Nodes Project Tree Filter" at bounding box center [167, 93] width 244 height 26
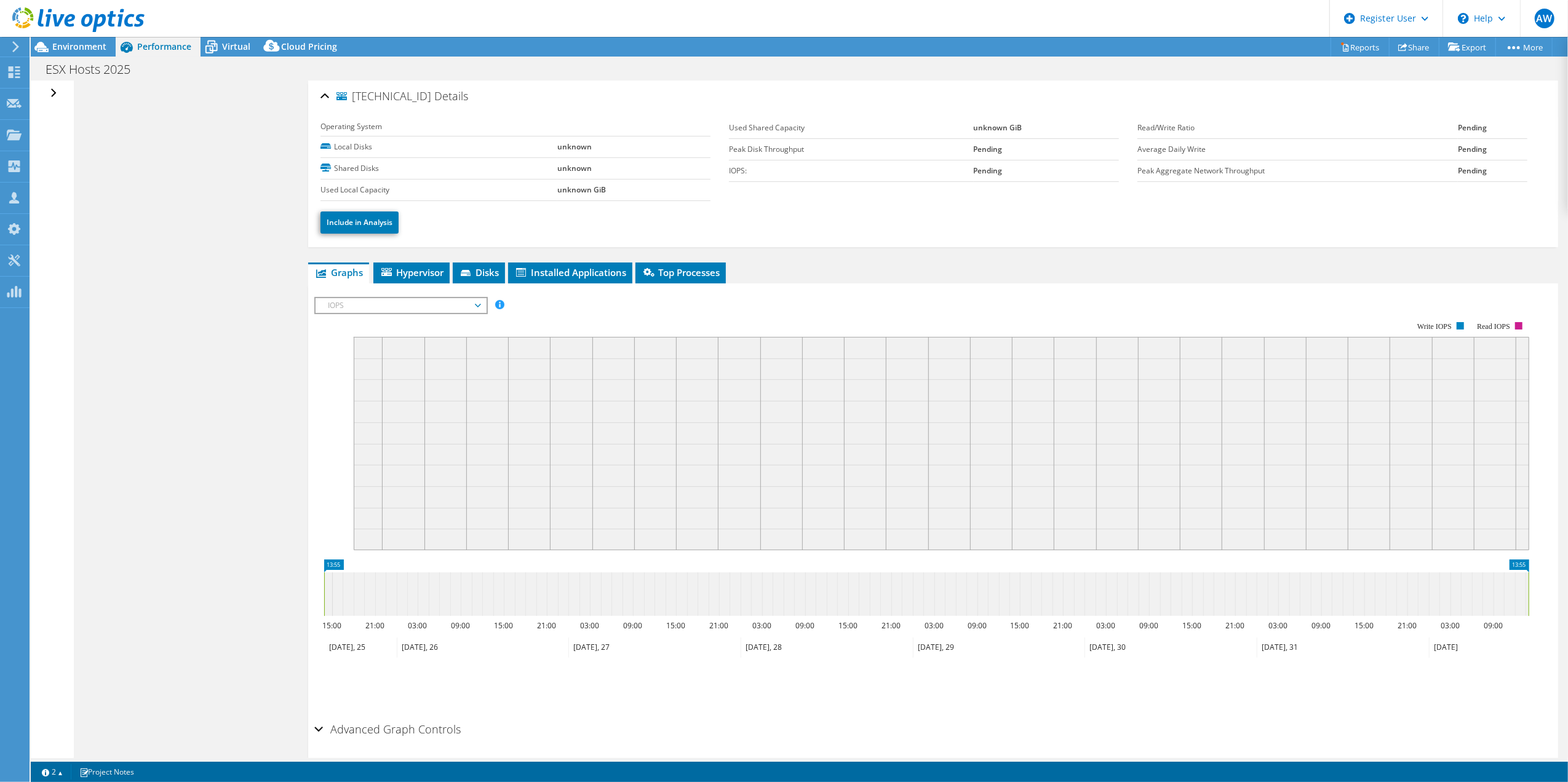
click at [50, 96] on div "Open All Close All Hide Excluded Nodes Project Tree Filter" at bounding box center [54, 93] width 17 height 26
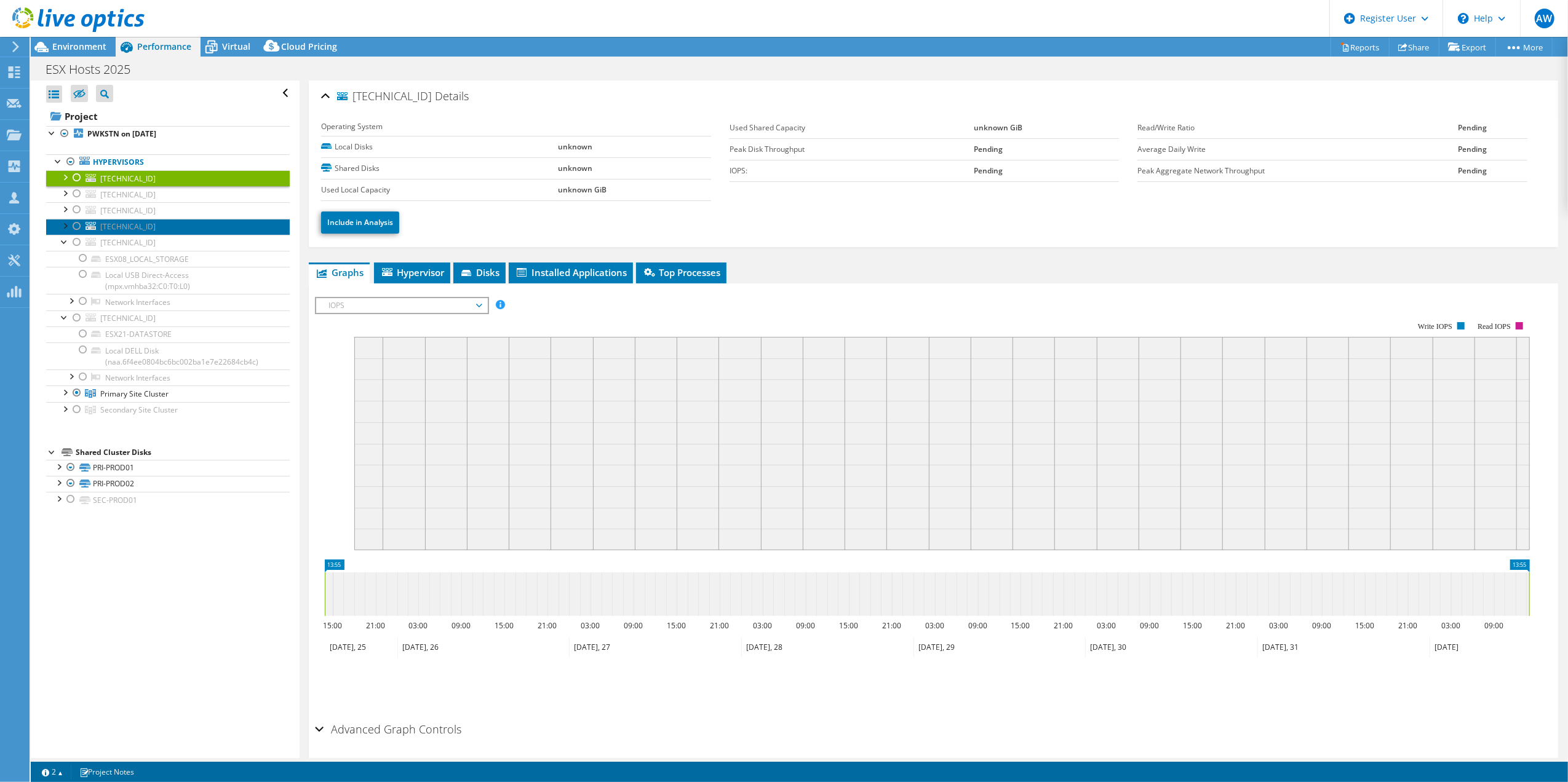
click at [116, 232] on span "10.29.6.22" at bounding box center [128, 226] width 56 height 11
click at [118, 162] on link "Hypervisors" at bounding box center [167, 162] width 244 height 16
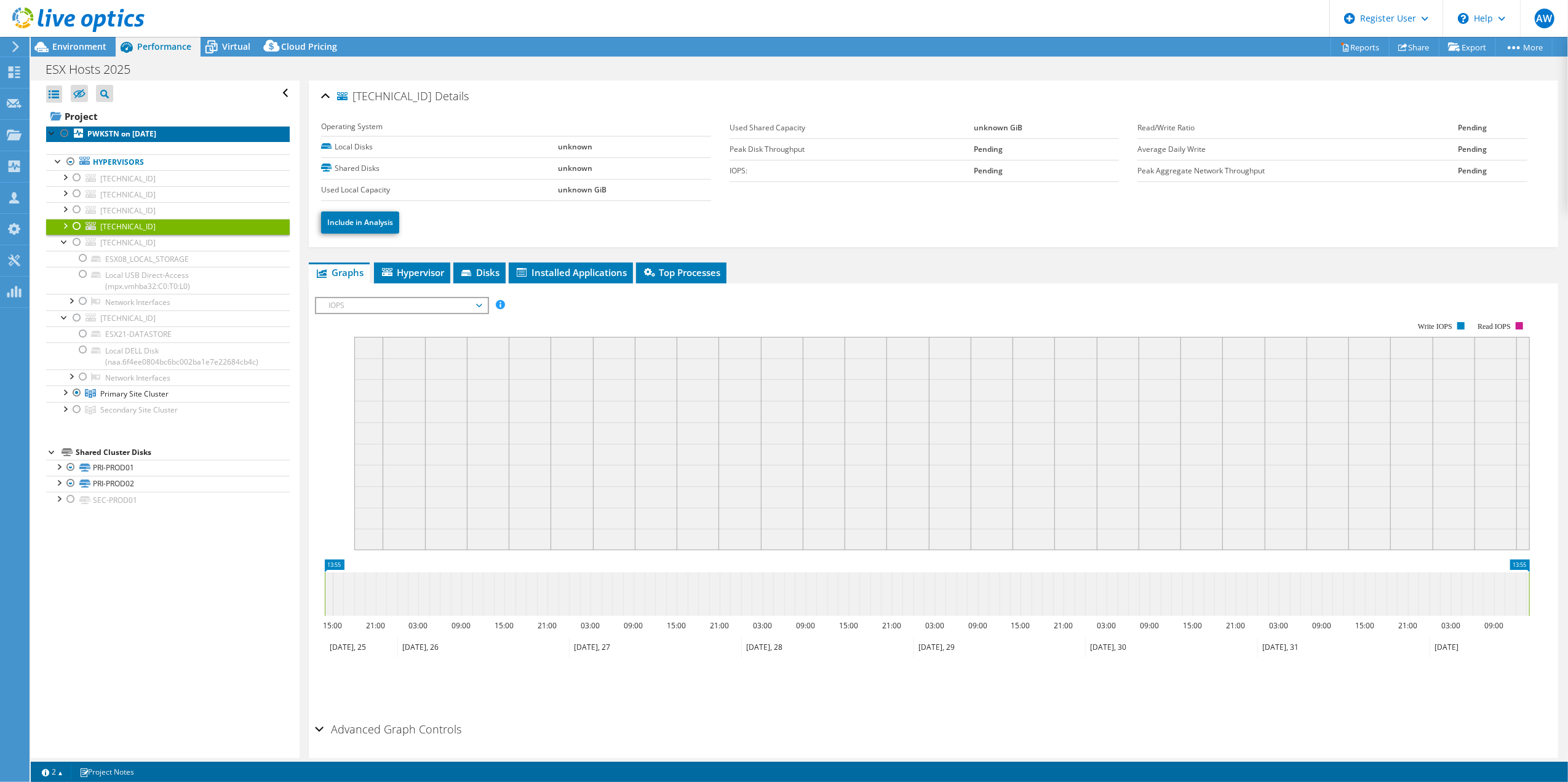
click at [134, 134] on b "PWKSTN on [DATE]" at bounding box center [121, 134] width 69 height 11
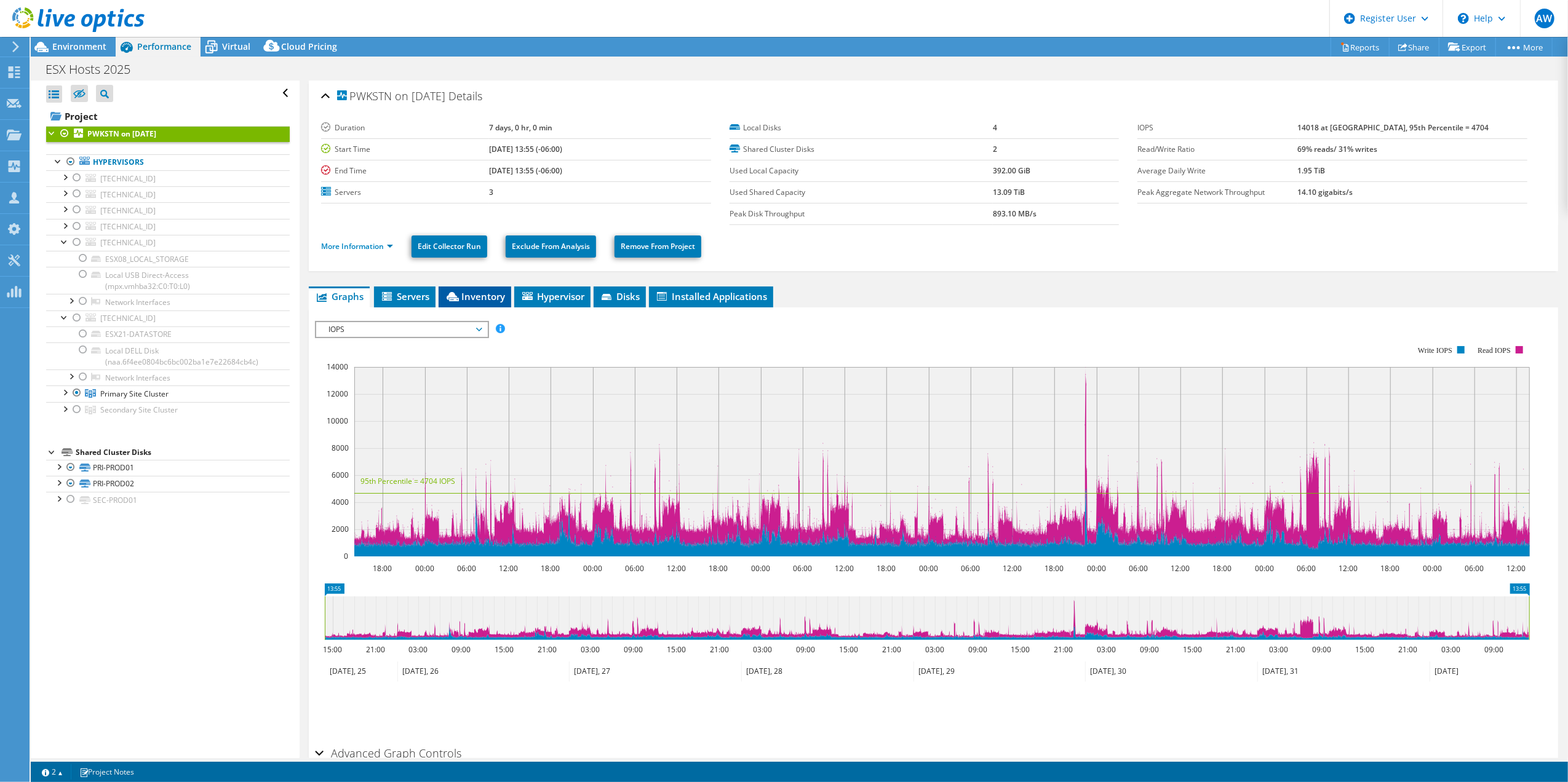
click at [483, 293] on span "Inventory" at bounding box center [475, 296] width 61 height 12
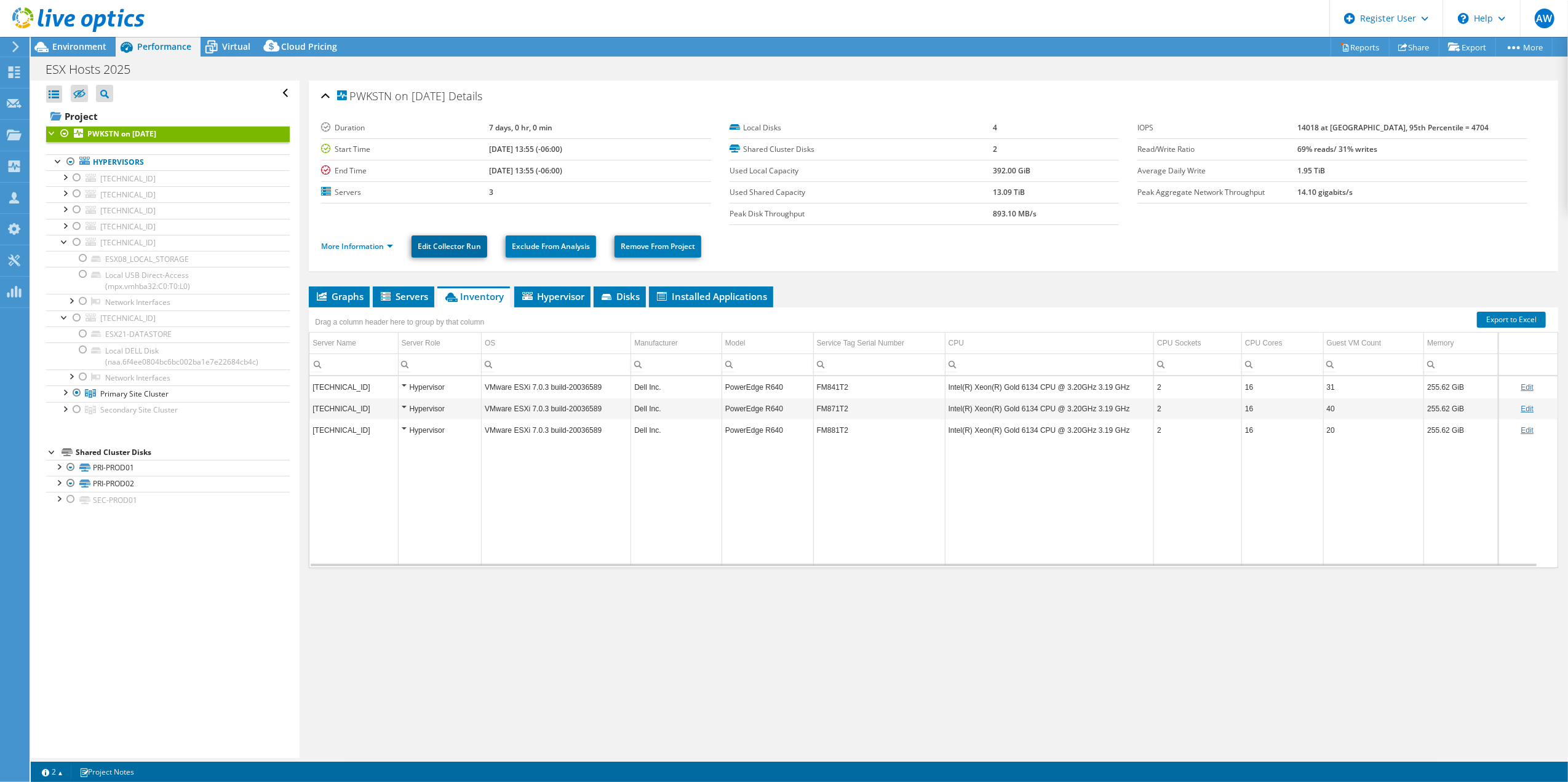
click at [436, 247] on link "Edit Collector Run" at bounding box center [449, 246] width 76 height 22
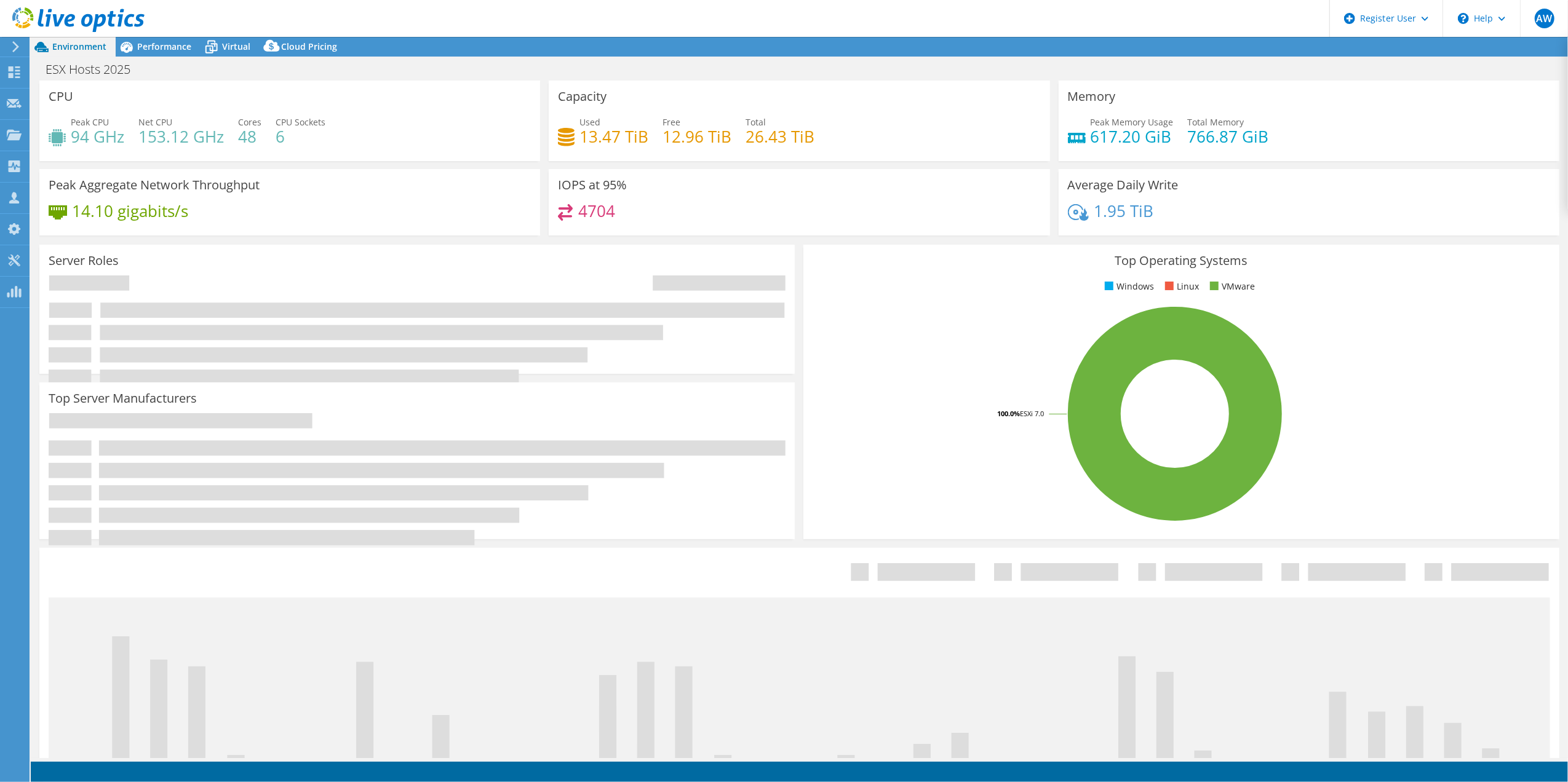
select select "[GEOGRAPHIC_DATA]"
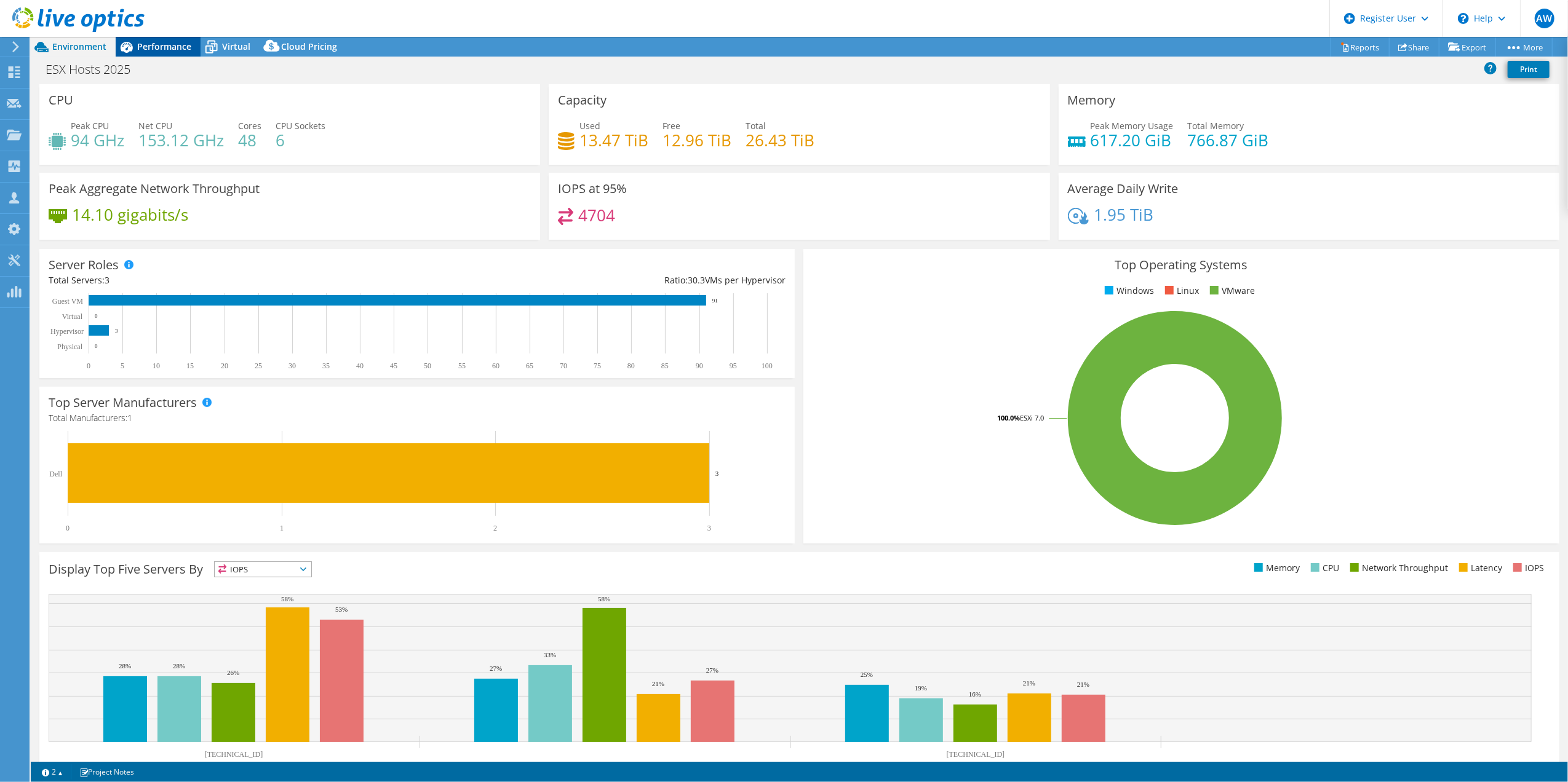
click at [150, 45] on span "Performance" at bounding box center [164, 47] width 54 height 12
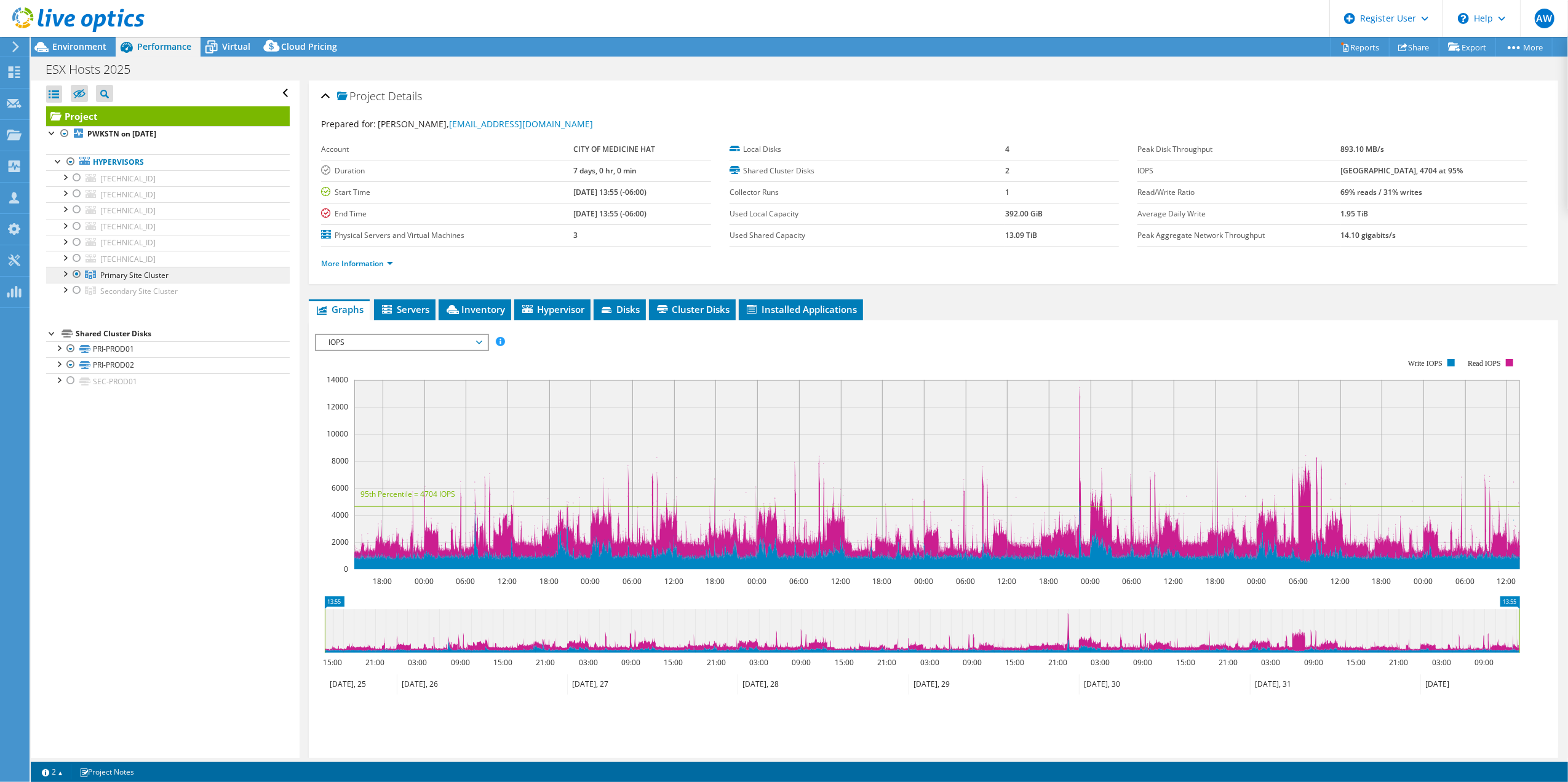
click at [126, 277] on span "Primary Site Cluster" at bounding box center [135, 275] width 68 height 11
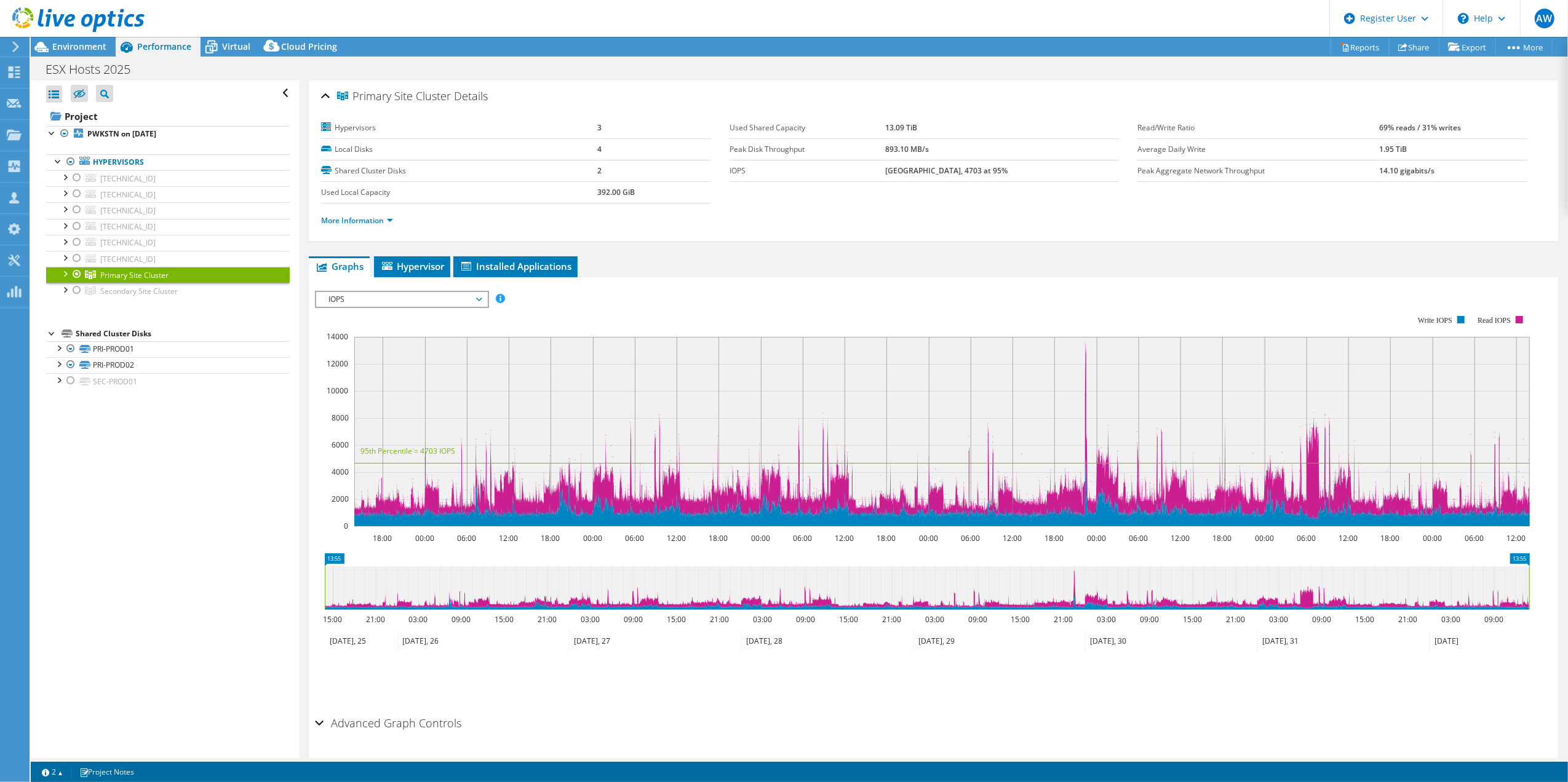
click at [69, 278] on div at bounding box center [64, 273] width 12 height 12
click at [120, 294] on link "10.9.24.12" at bounding box center [167, 290] width 244 height 16
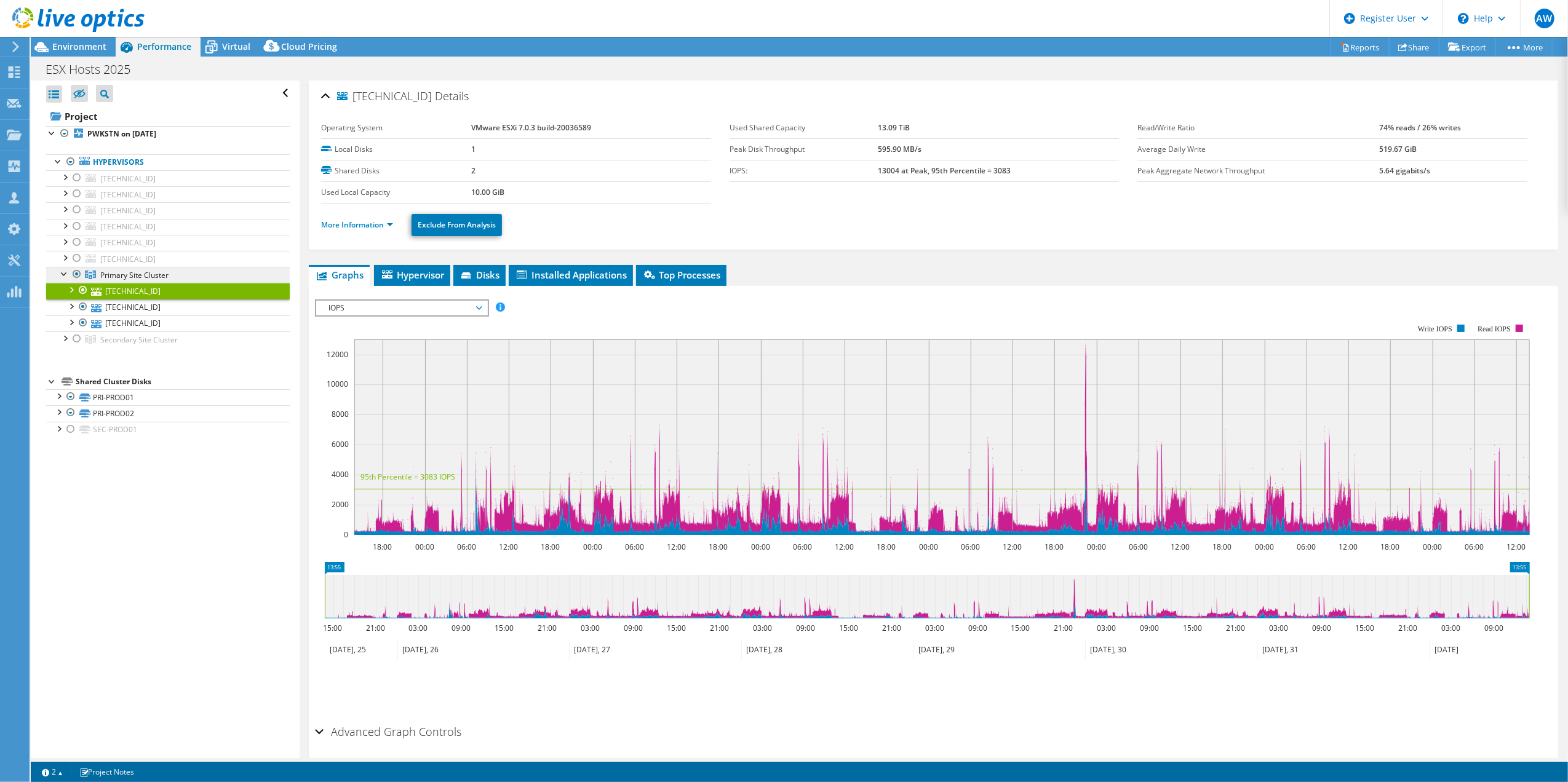
click at [117, 278] on span "Primary Site Cluster" at bounding box center [135, 275] width 68 height 11
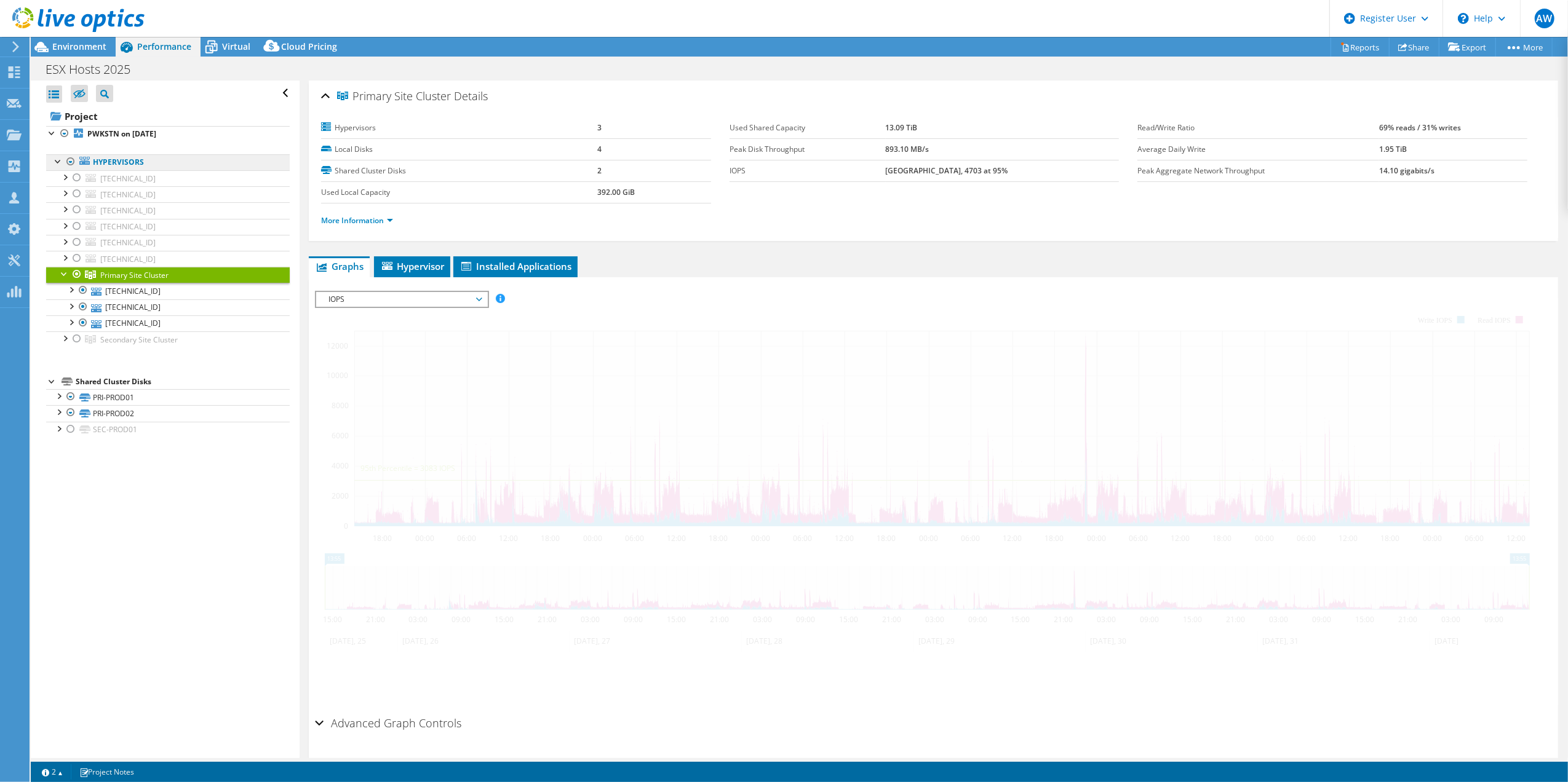
click at [124, 163] on link "Hypervisors" at bounding box center [167, 162] width 244 height 16
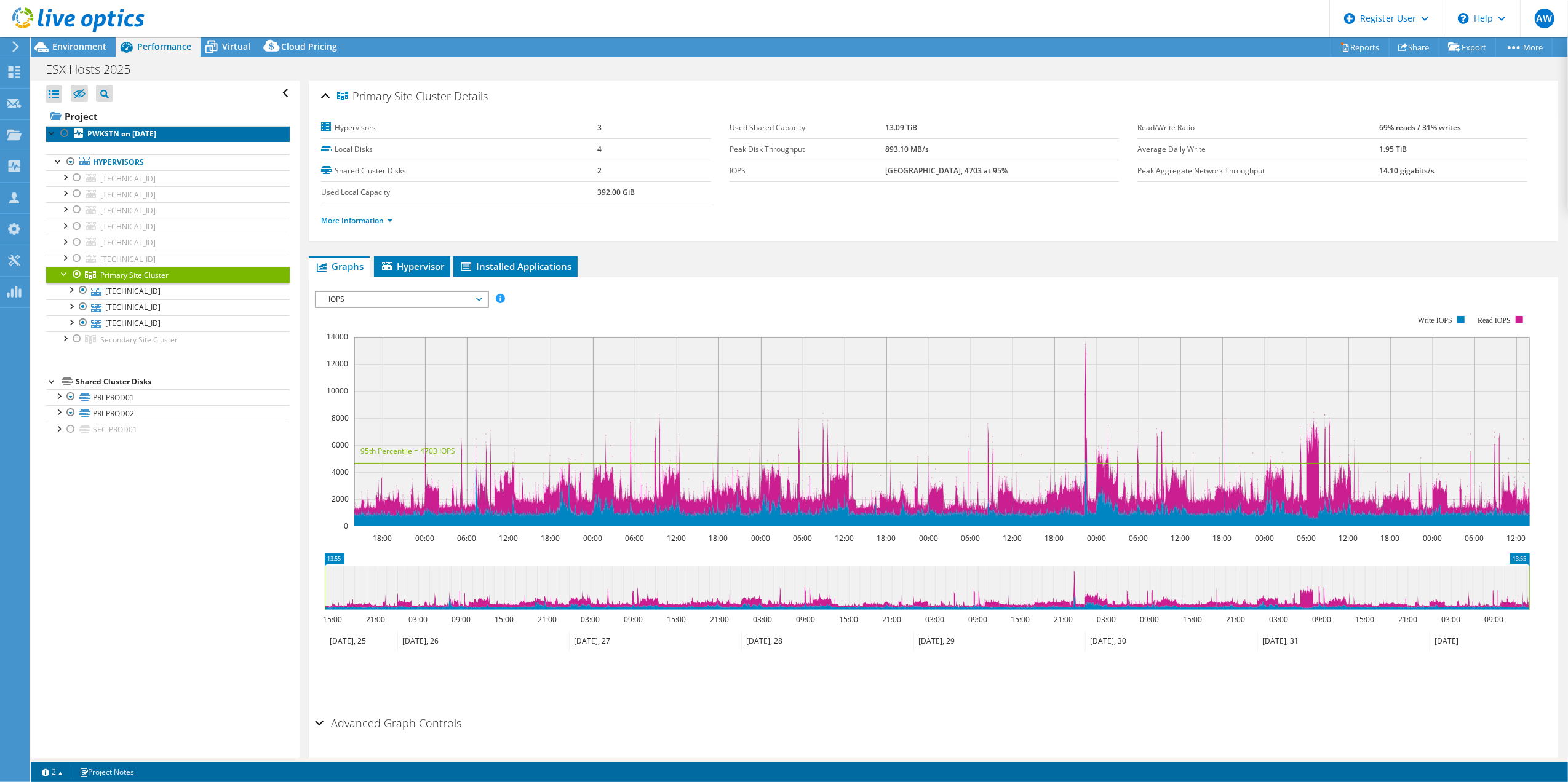
click at [124, 134] on b "PWKSTN on [DATE]" at bounding box center [121, 134] width 69 height 11
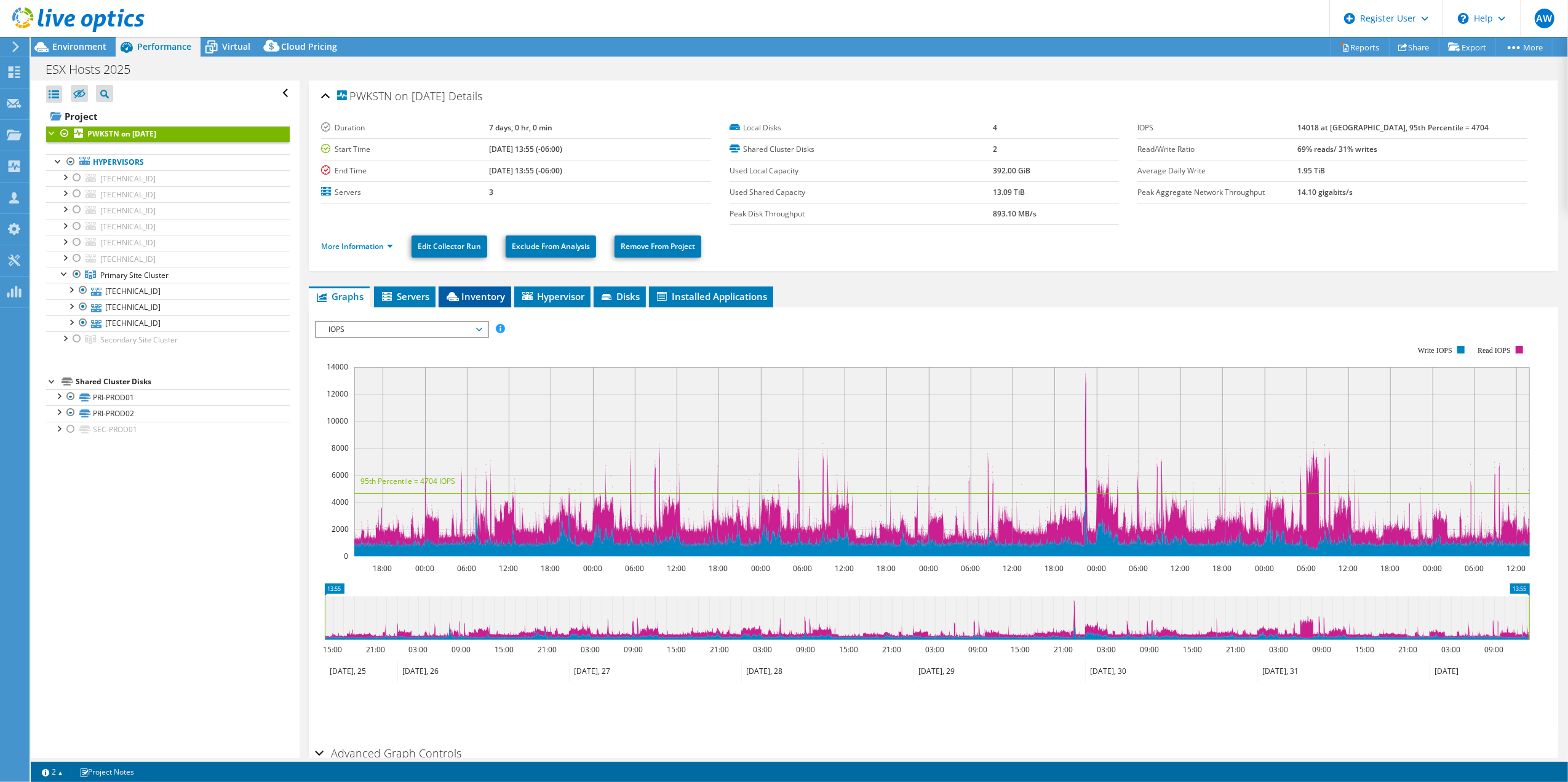
click at [481, 300] on span "Inventory" at bounding box center [475, 296] width 61 height 12
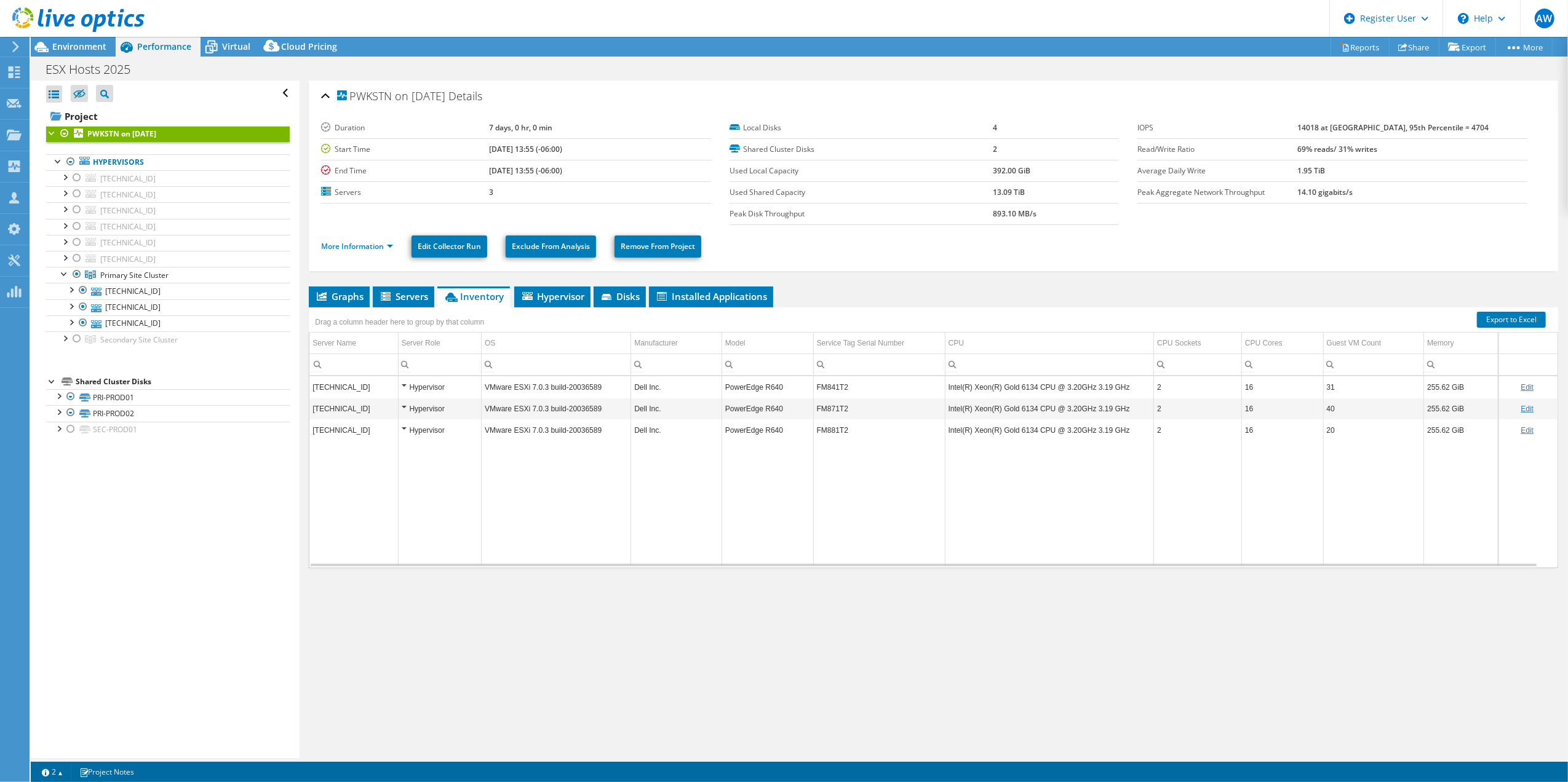
click at [1043, 394] on td "Intel(R) Xeon(R) Gold 6134 CPU @ 3.20GHz 3.19 GHz" at bounding box center [1050, 387] width 210 height 22
